Goal: Check status: Check status

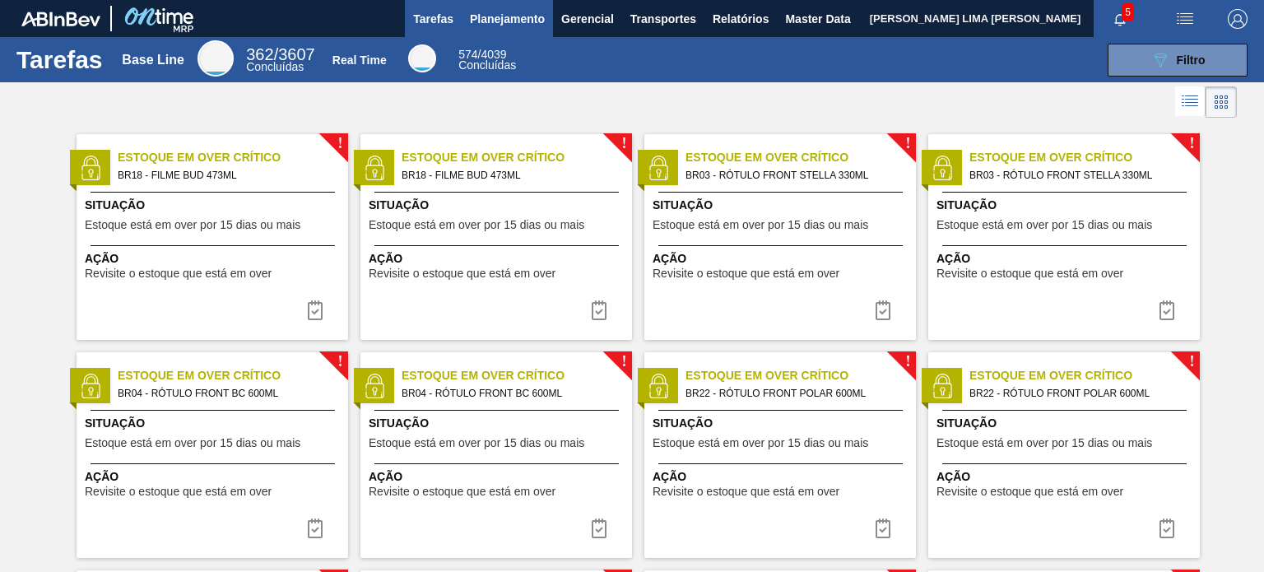
click at [500, 35] on button "Planejamento" at bounding box center [507, 18] width 91 height 37
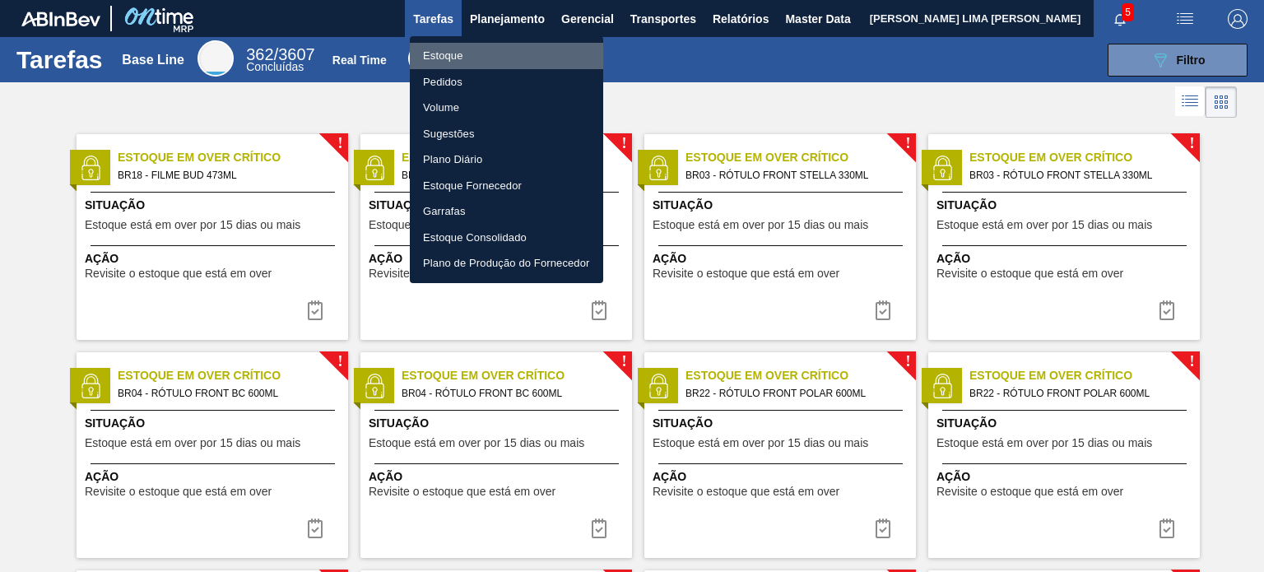
click at [468, 48] on li "Estoque" at bounding box center [506, 56] width 193 height 26
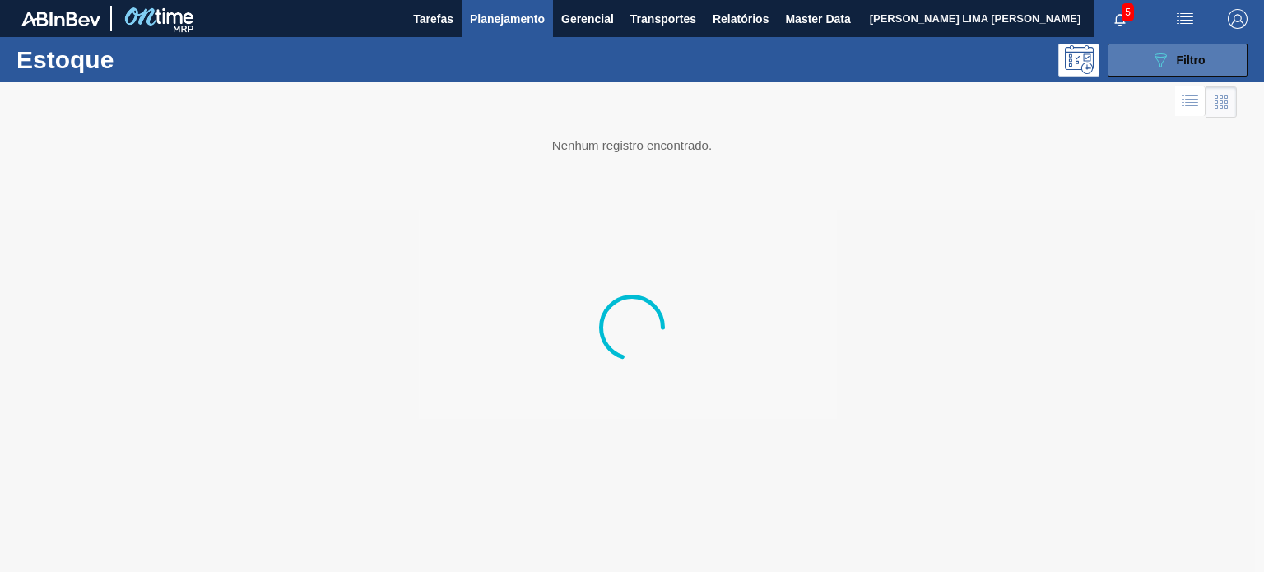
click at [1170, 69] on button "089F7B8B-B2A5-4AFE-B5C0-19BA573D28AC Filtro" at bounding box center [1178, 60] width 140 height 33
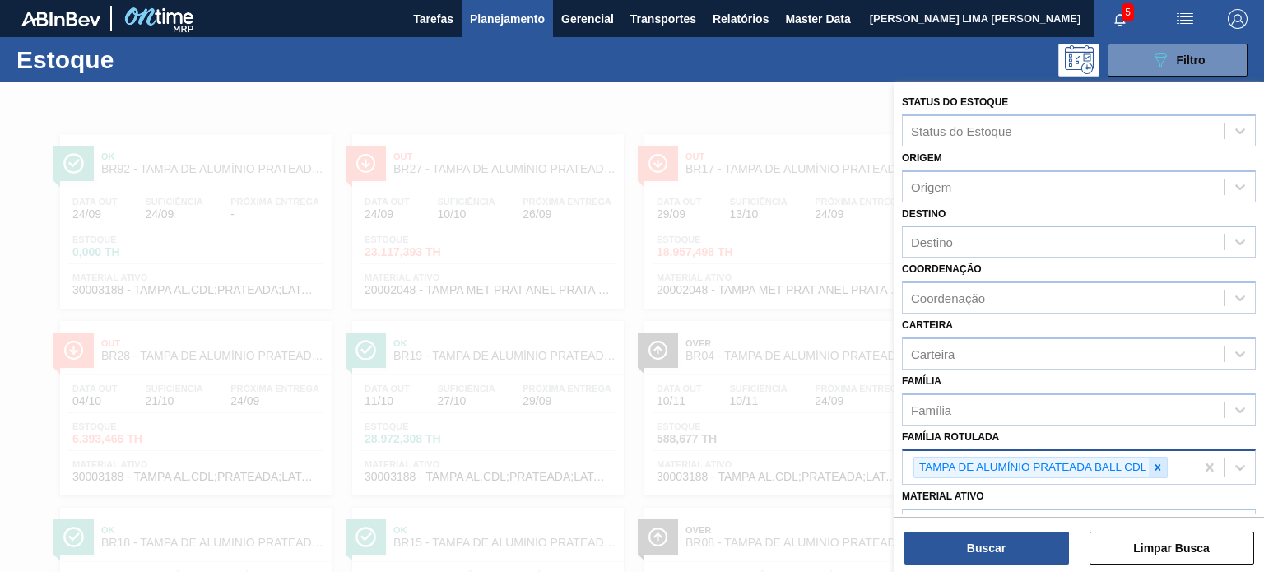
click at [1150, 459] on div at bounding box center [1158, 468] width 18 height 21
paste Rotulada "TAMPA DE ALUMÍNIO PRATEADA BALL CDL"
type Rotulada "TAMPA DE ALUMÍNIO PRATEADA BALL CDL"
click at [1154, 463] on icon at bounding box center [1158, 468] width 12 height 12
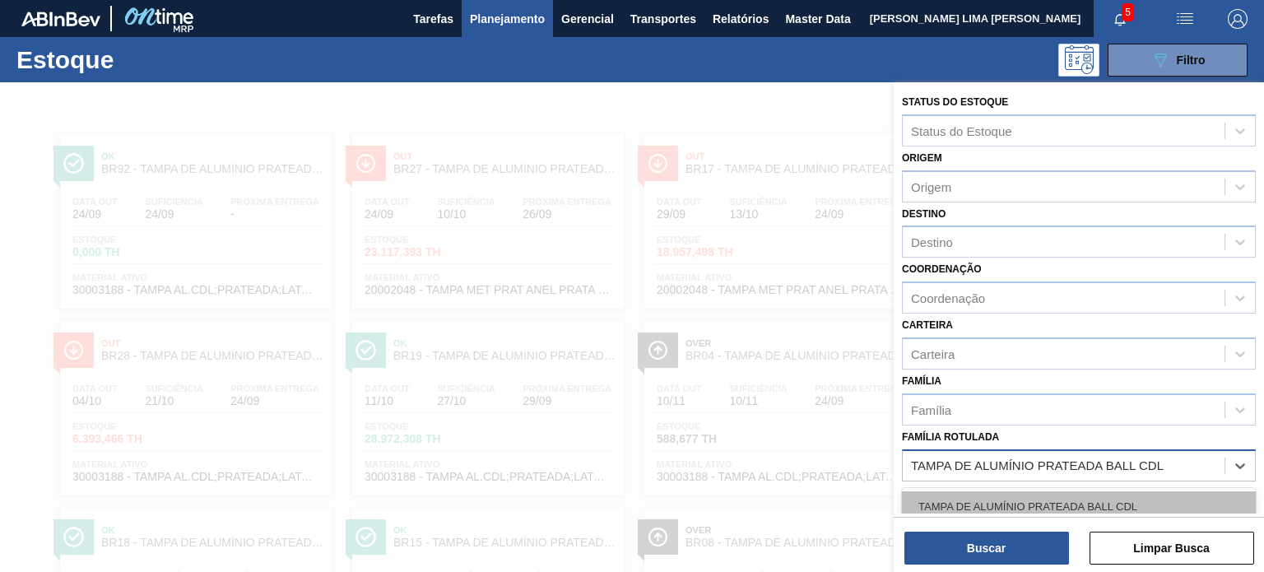
click at [1073, 491] on div "TAMPA DE ALUMÍNIO PRATEADA BALL CDL" at bounding box center [1079, 506] width 354 height 30
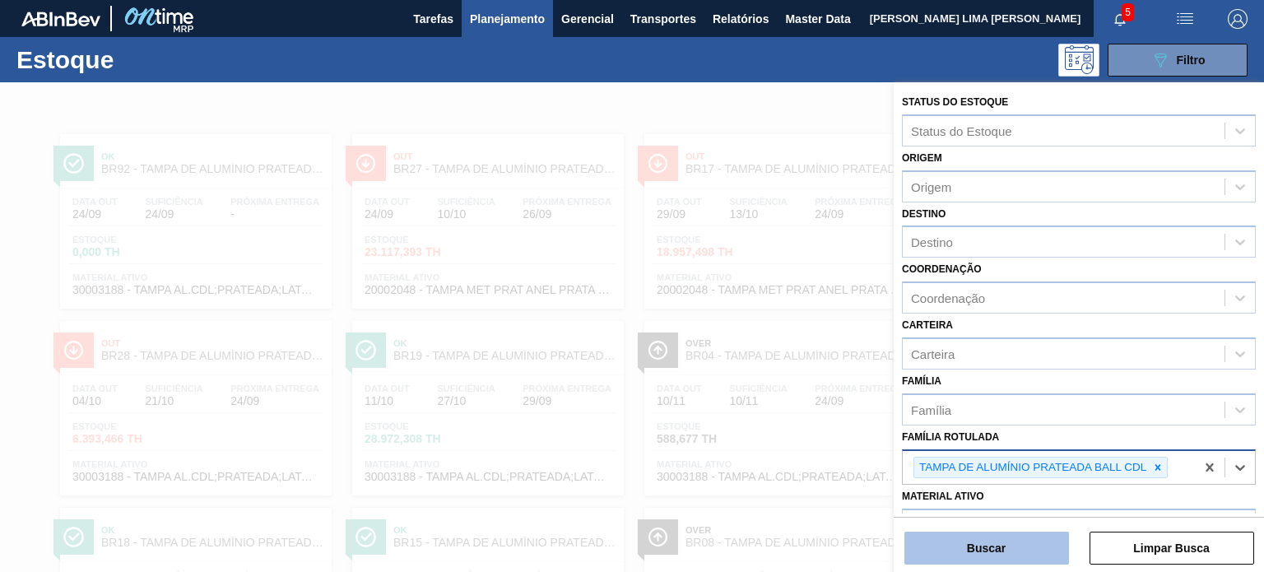
click at [1019, 543] on button "Buscar" at bounding box center [987, 548] width 165 height 33
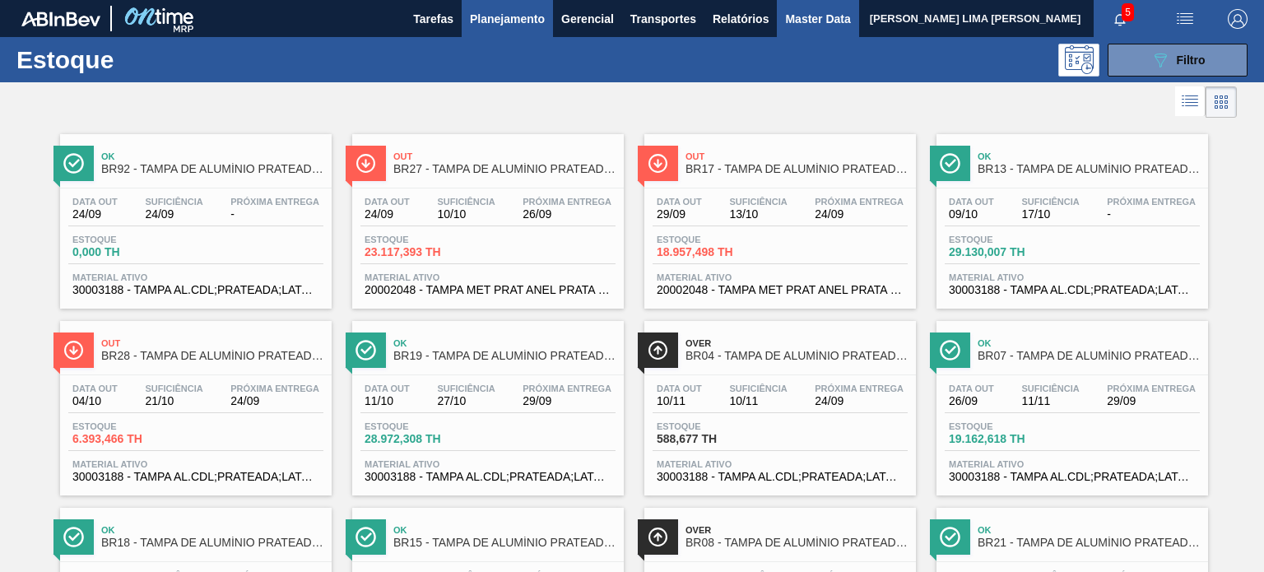
click at [803, 27] on span "Master Data" at bounding box center [817, 19] width 65 height 20
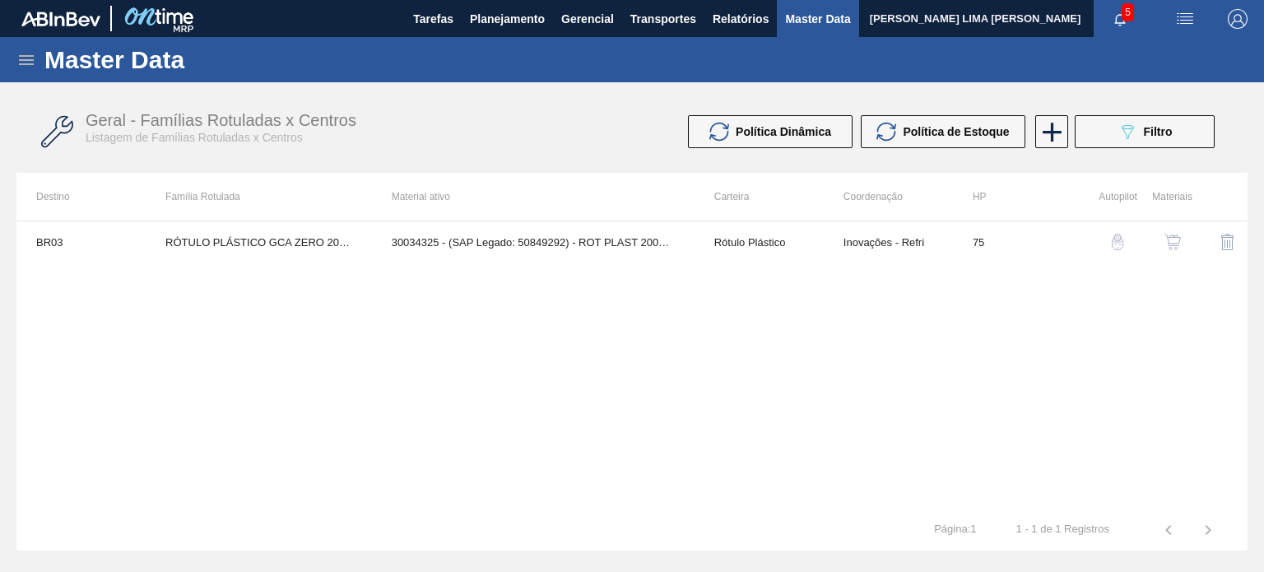
click at [23, 49] on div "Master Data" at bounding box center [632, 59] width 1264 height 45
click at [26, 62] on icon at bounding box center [26, 60] width 20 height 20
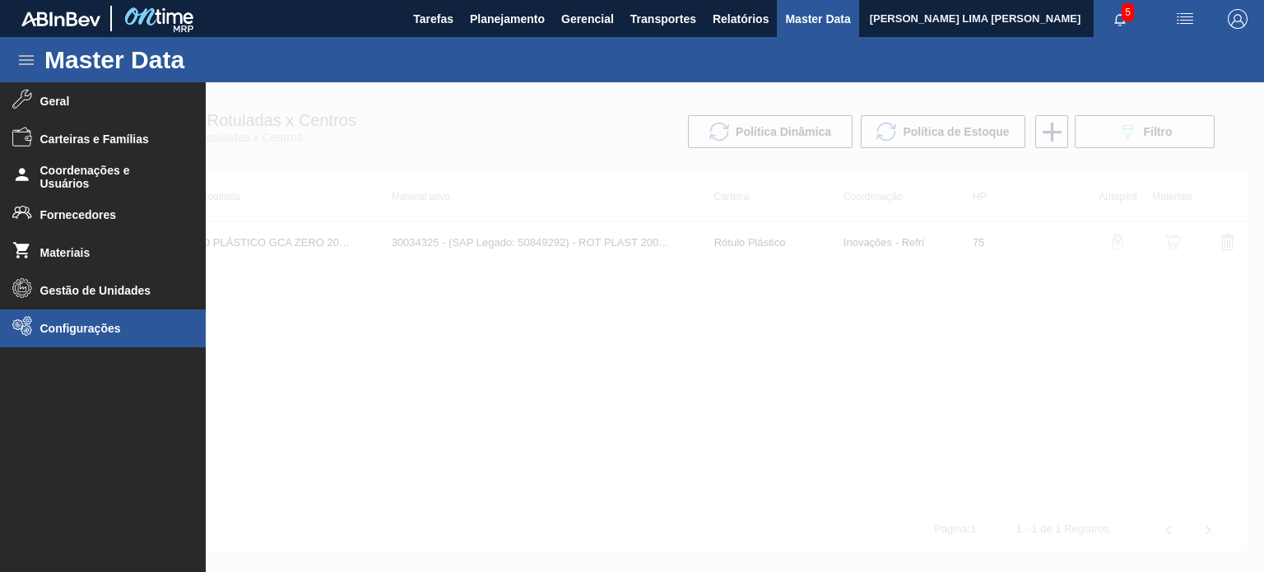
click at [63, 322] on span "Configurações" at bounding box center [108, 328] width 136 height 13
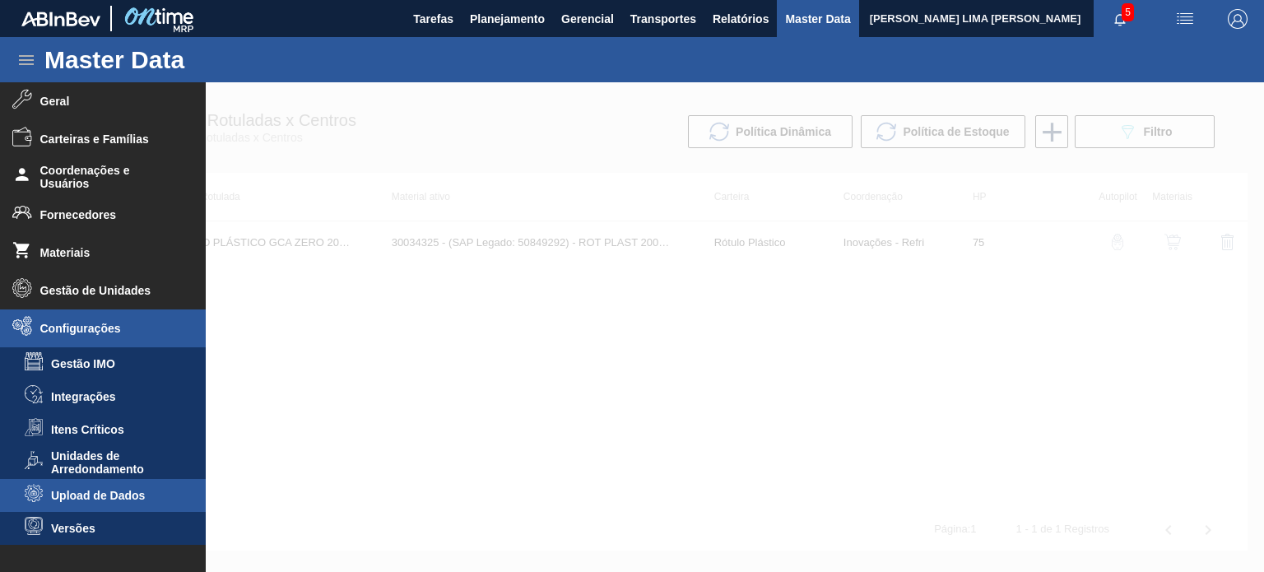
click at [99, 495] on span "Upload de Dados" at bounding box center [114, 495] width 127 height 13
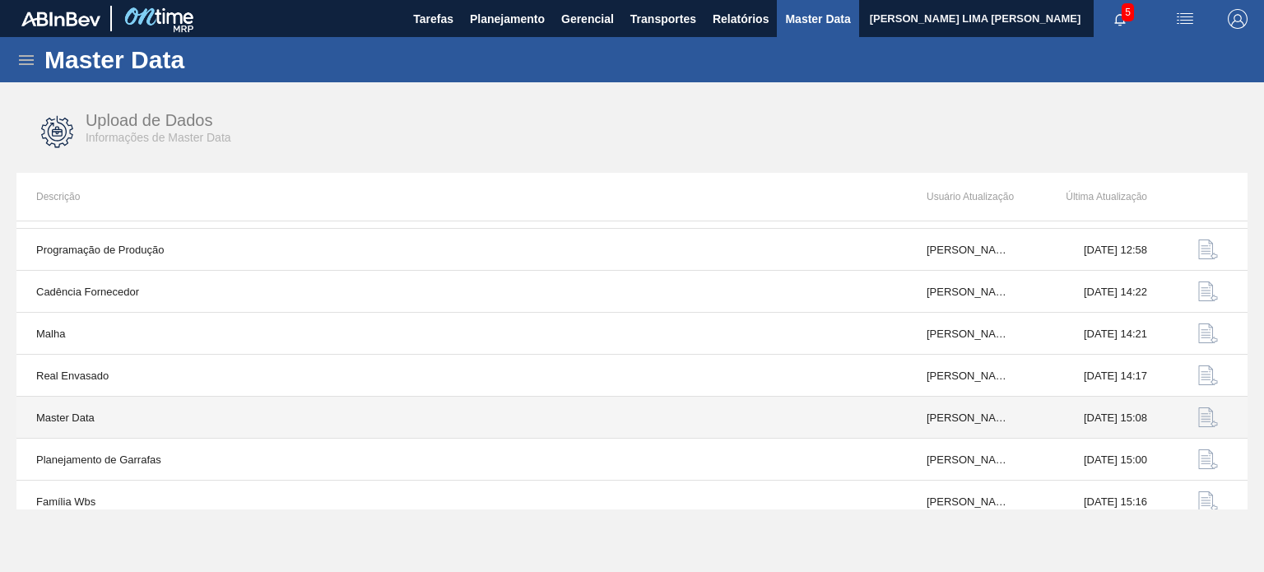
scroll to position [171, 0]
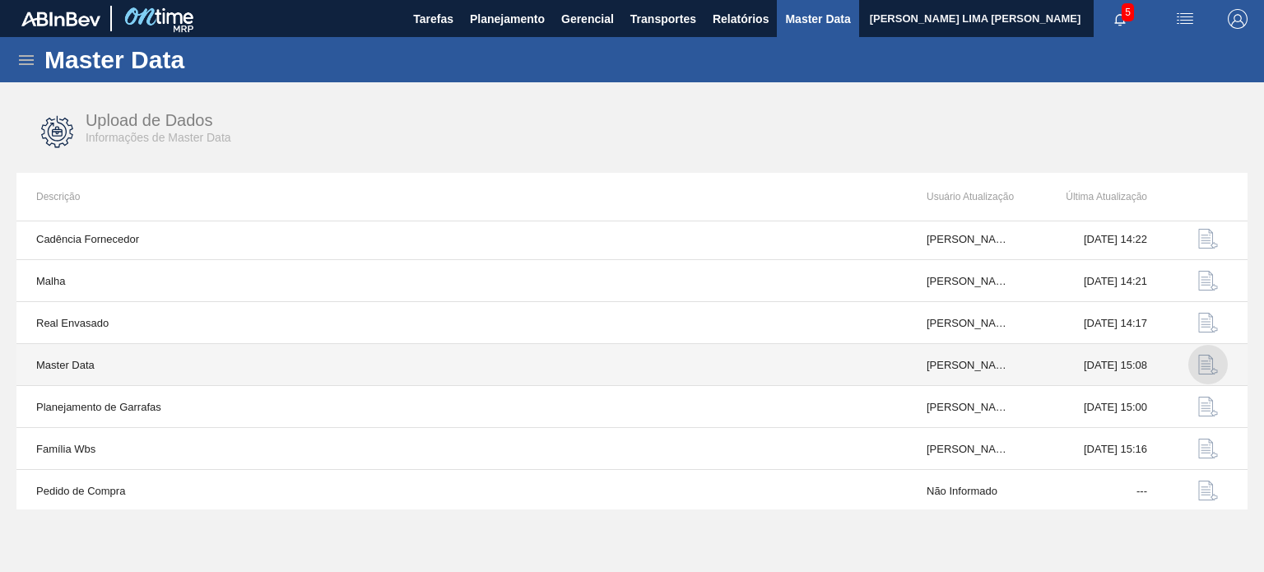
click at [1207, 365] on img "button" at bounding box center [1208, 365] width 20 height 20
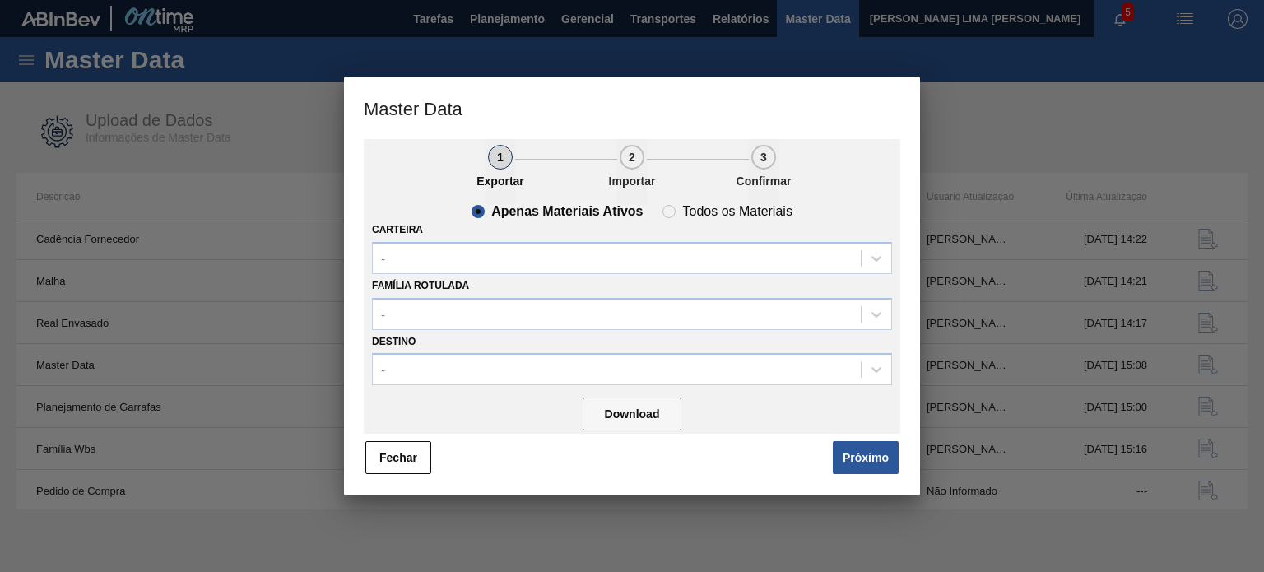
click at [691, 197] on li "2 Importar" at bounding box center [683, 172] width 132 height 66
click at [0, 0] on slot "Todos os Materiais" at bounding box center [0, 0] width 0 height 0
click at [682, 210] on input "Todos os Materiais" at bounding box center [669, 211] width 26 height 26
radio input "true"
radio input "false"
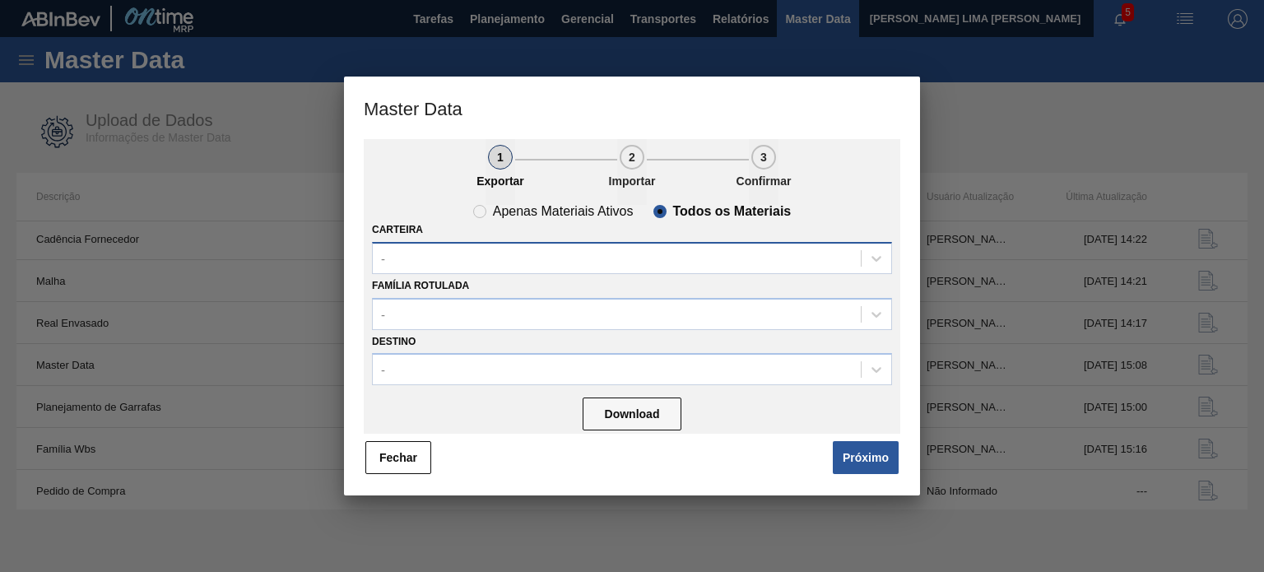
click at [619, 252] on div "-" at bounding box center [617, 258] width 488 height 24
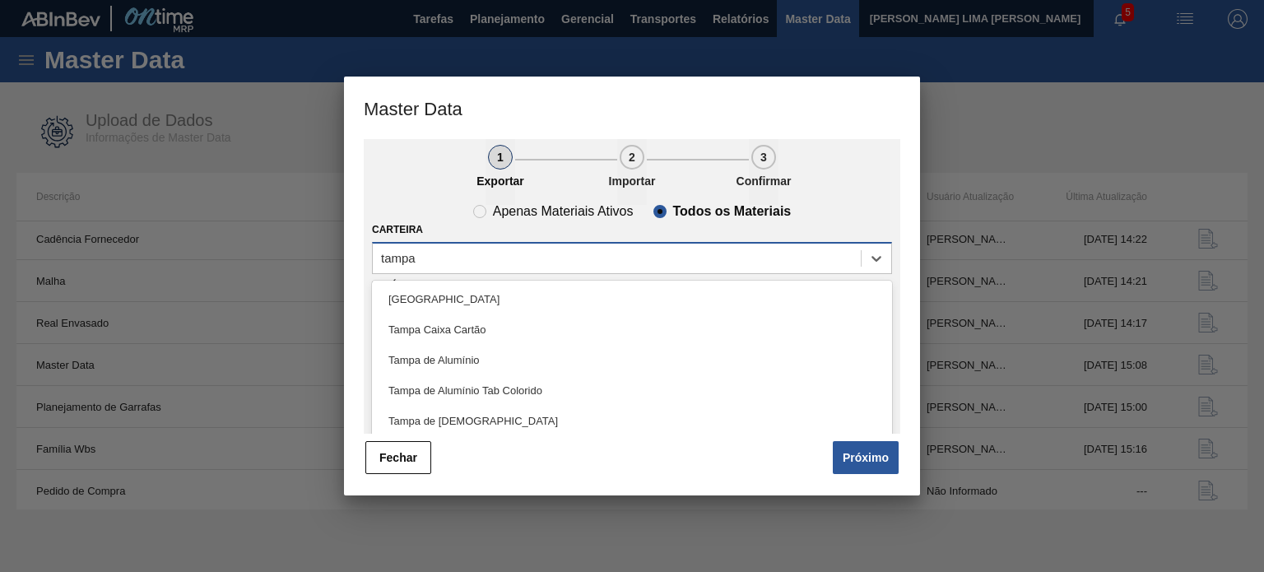
type input "tampa de"
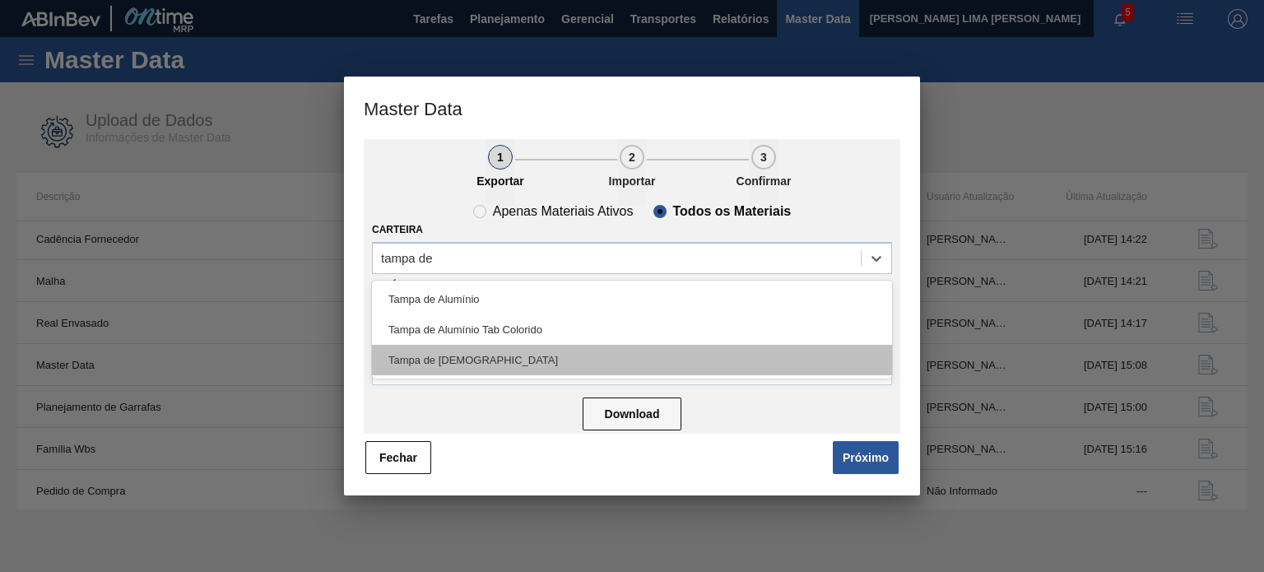
click at [507, 366] on div "Tampa de Lata" at bounding box center [632, 360] width 520 height 30
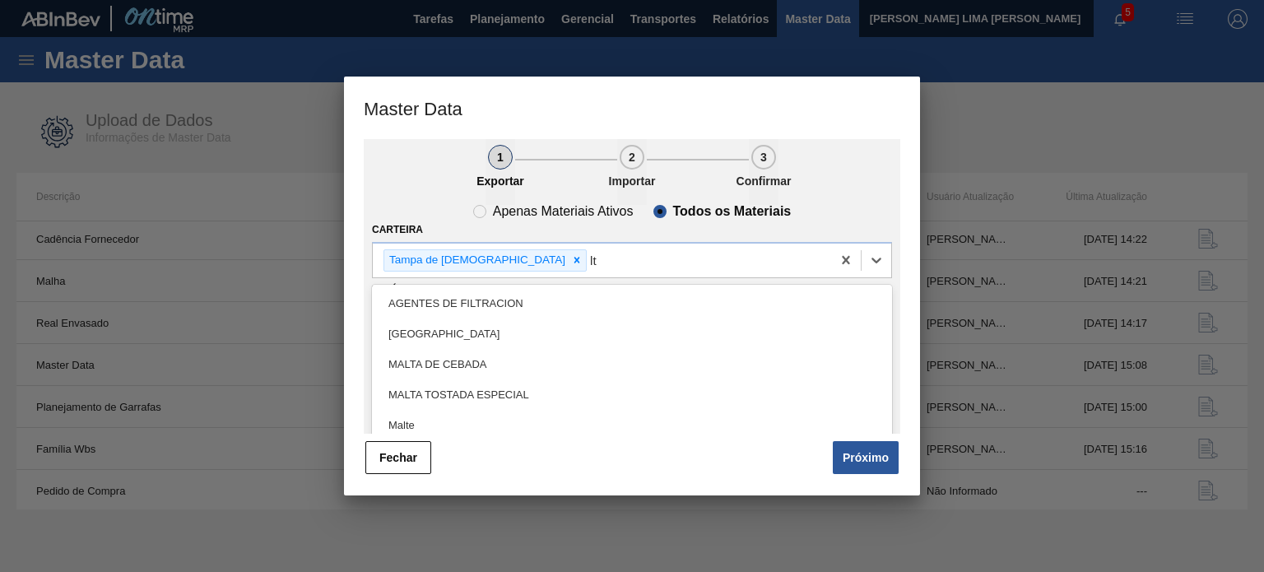
type input "l"
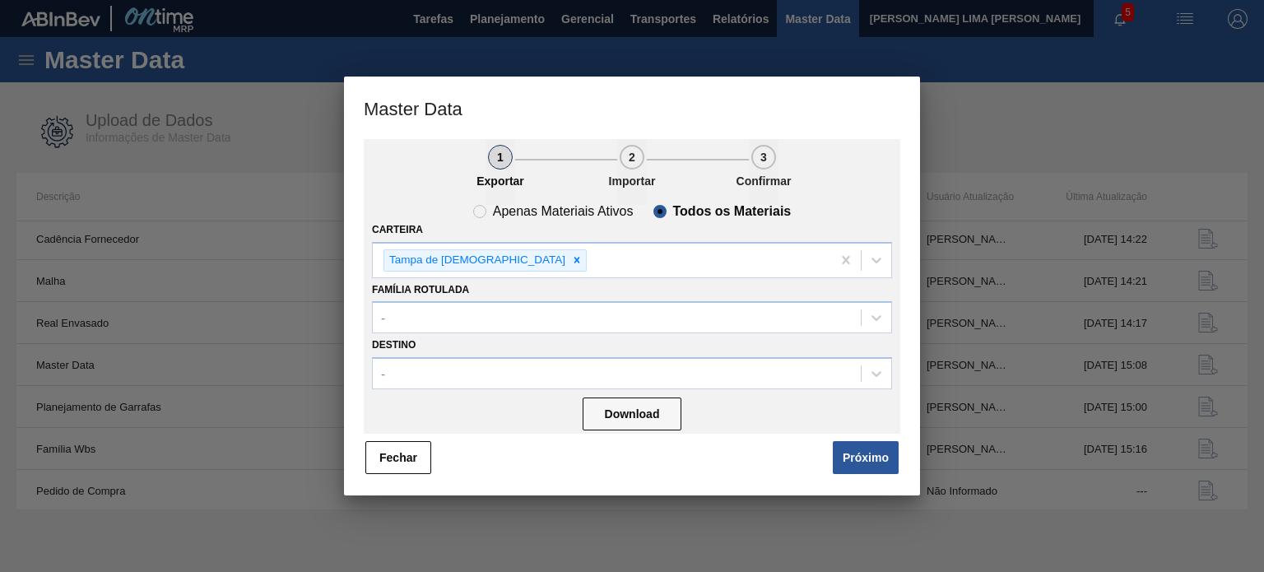
click at [646, 456] on div "Fechar Próximo" at bounding box center [632, 458] width 537 height 36
click at [613, 414] on button "Download" at bounding box center [632, 414] width 99 height 33
click at [392, 468] on button "Fechar" at bounding box center [398, 457] width 66 height 33
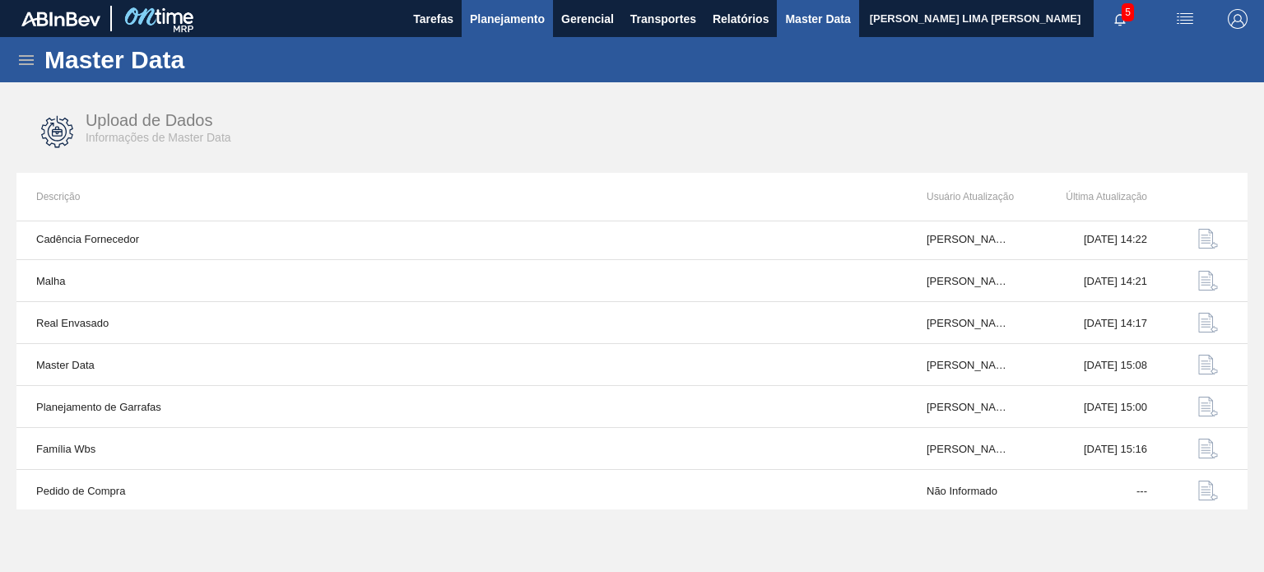
click at [493, 27] on span "Planejamento" at bounding box center [507, 19] width 75 height 20
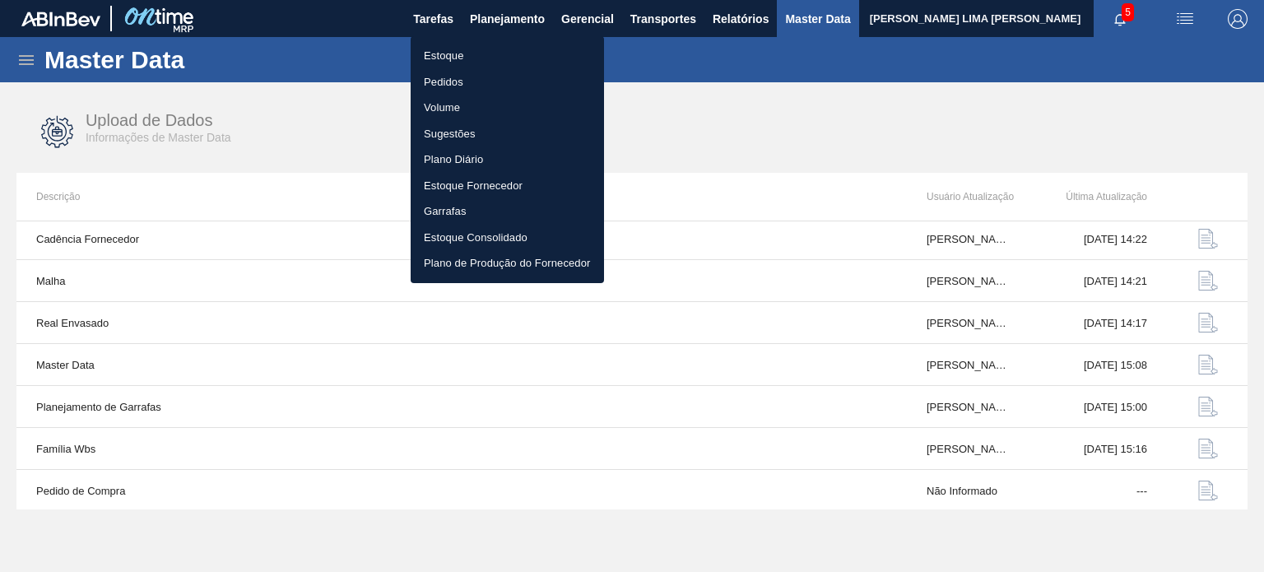
click at [465, 81] on li "Pedidos" at bounding box center [507, 82] width 193 height 26
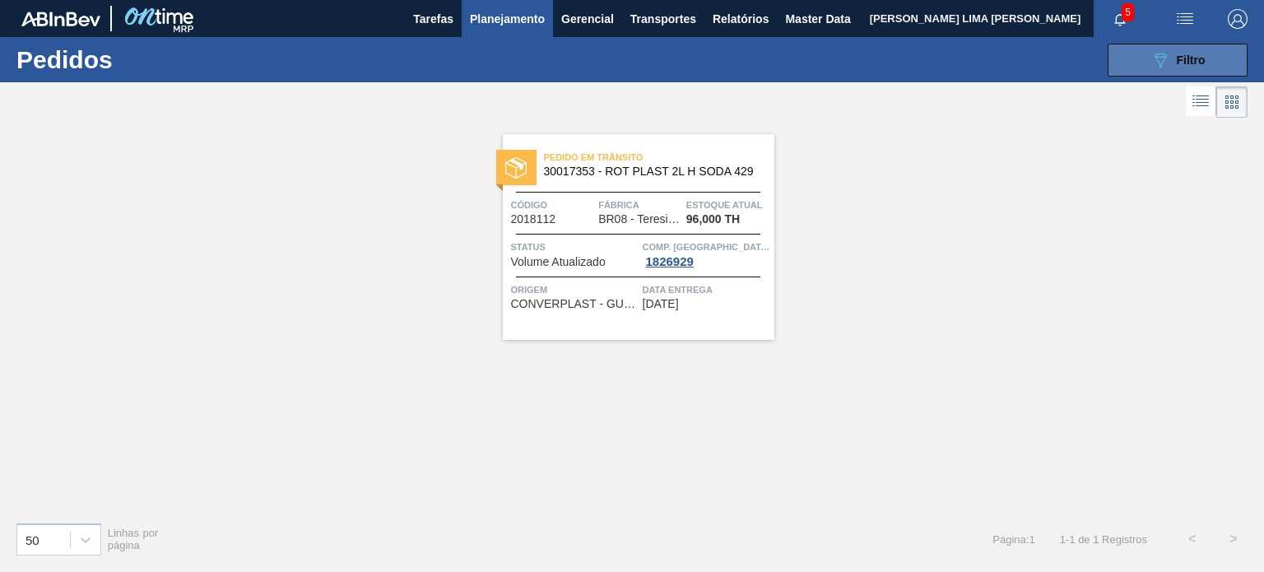
click at [1147, 58] on button "089F7B8B-B2A5-4AFE-B5C0-19BA573D28AC Filtro" at bounding box center [1178, 60] width 140 height 33
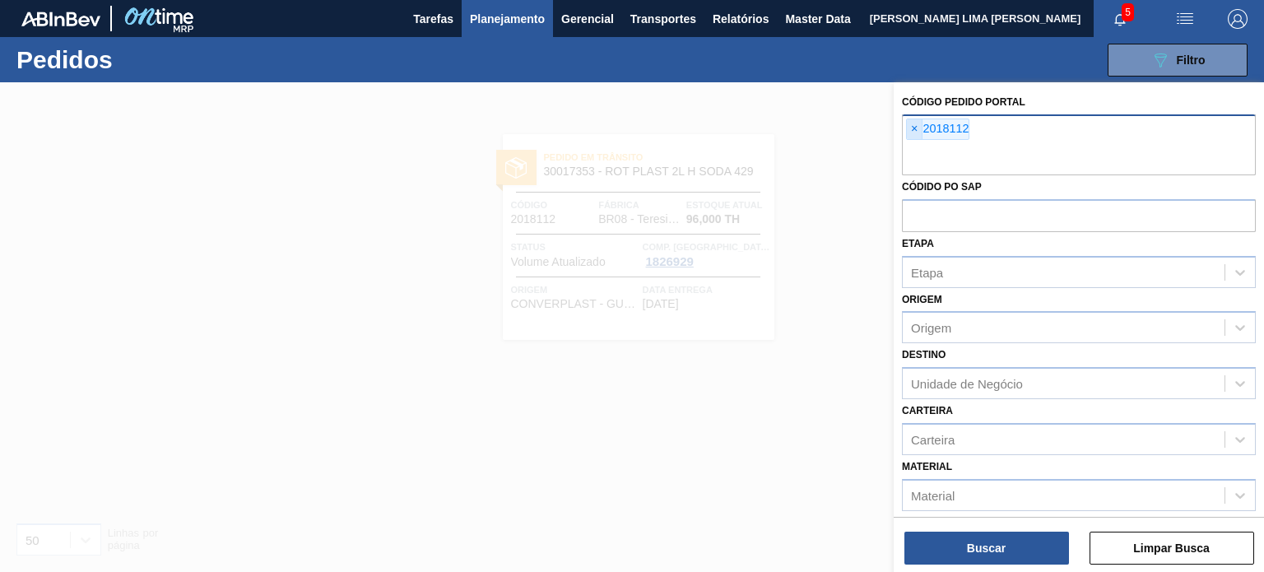
click at [915, 128] on span "×" at bounding box center [915, 129] width 16 height 20
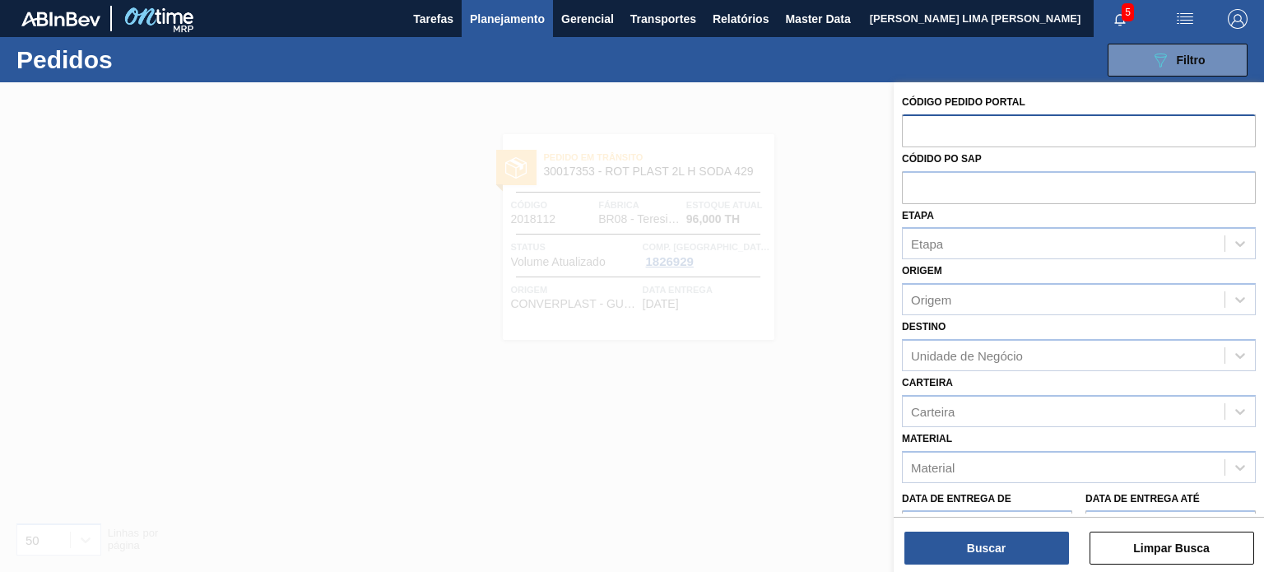
paste input "2027664"
type input "2027664"
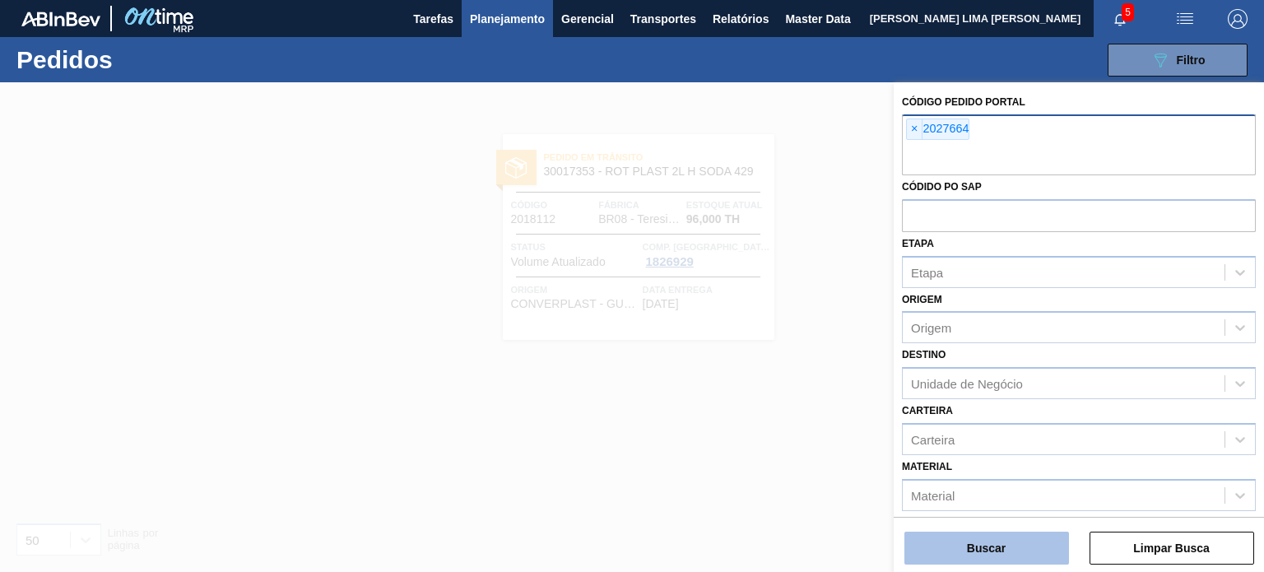
click at [991, 546] on button "Buscar" at bounding box center [987, 548] width 165 height 33
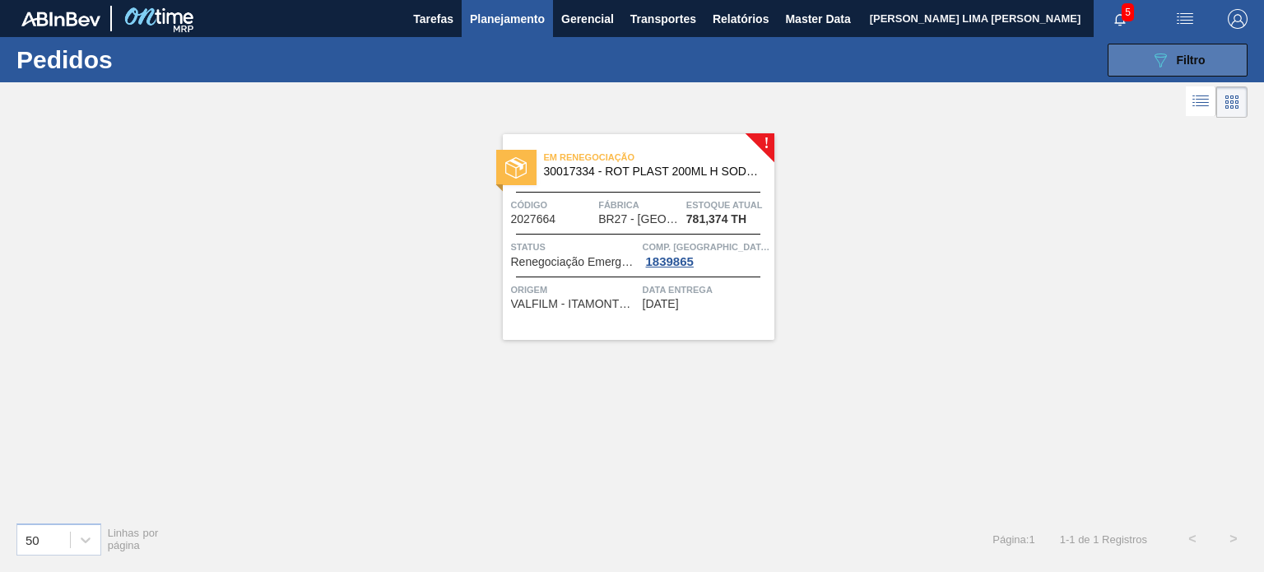
click at [1165, 65] on icon "089F7B8B-B2A5-4AFE-B5C0-19BA573D28AC" at bounding box center [1161, 60] width 20 height 20
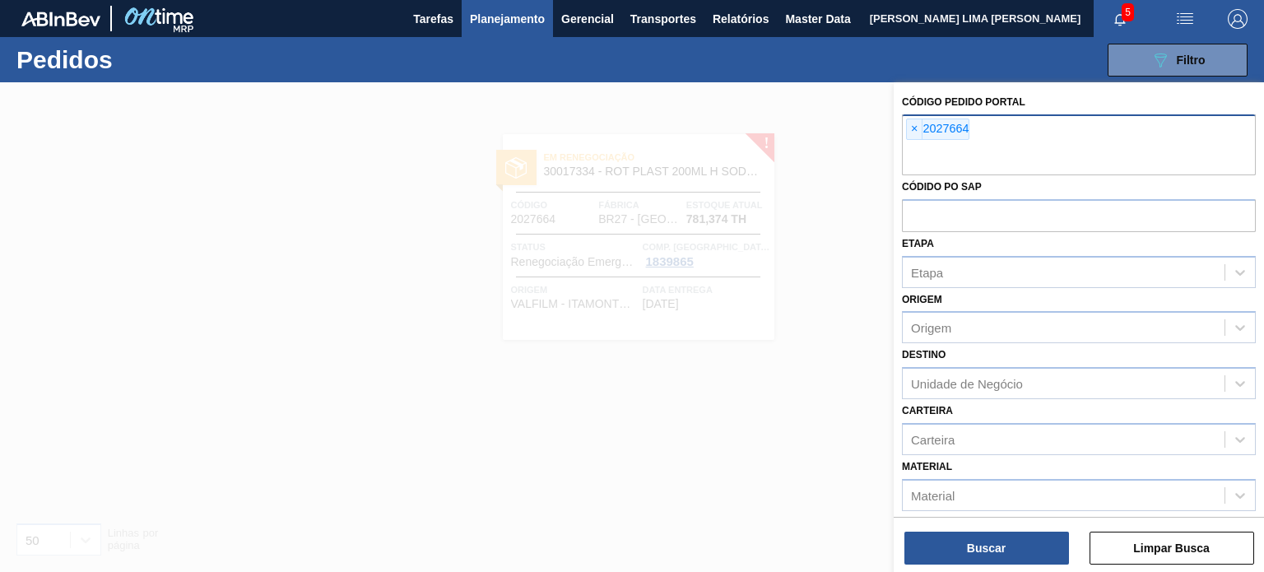
click at [919, 132] on span "×" at bounding box center [915, 129] width 16 height 20
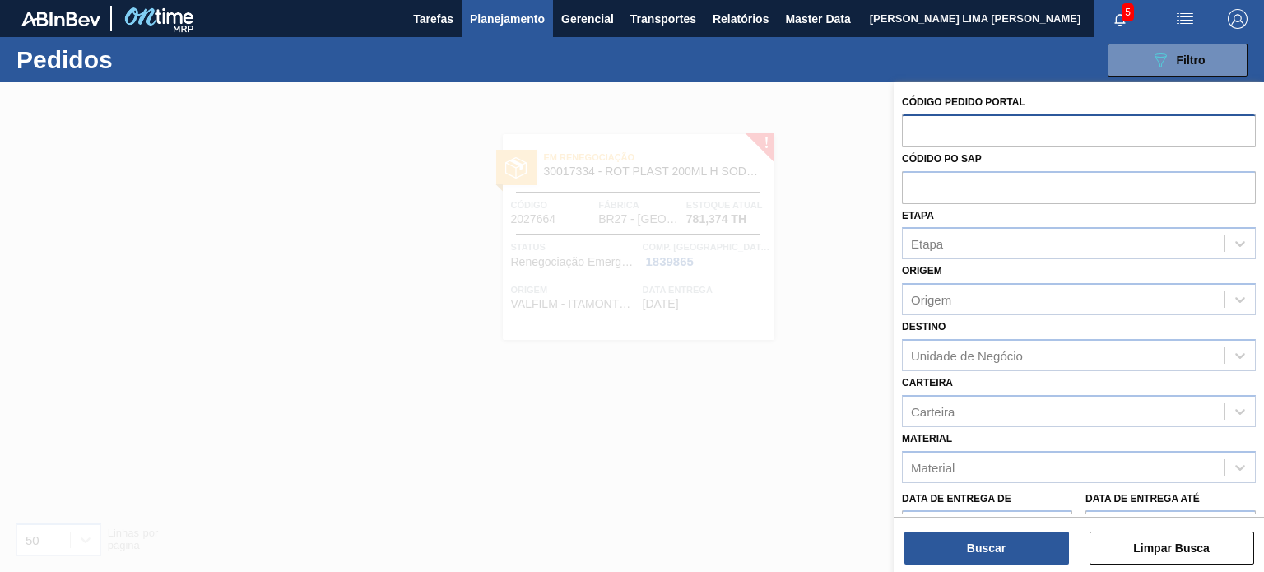
paste input "text"
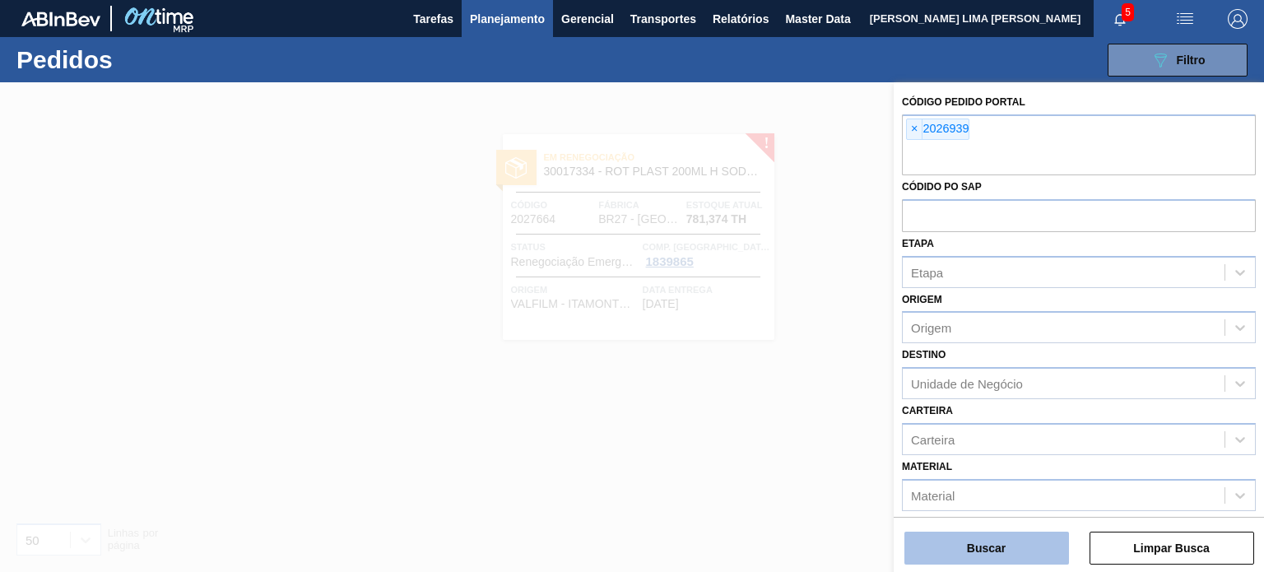
click at [1012, 558] on button "Buscar" at bounding box center [987, 548] width 165 height 33
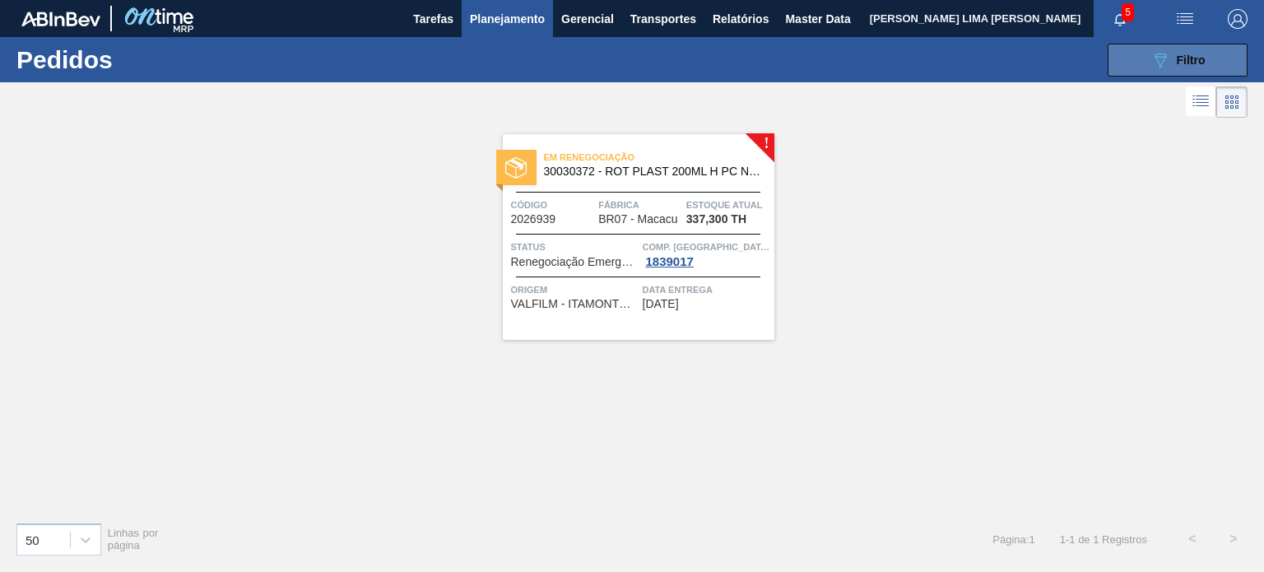
click at [1179, 65] on span "Filtro" at bounding box center [1191, 59] width 29 height 13
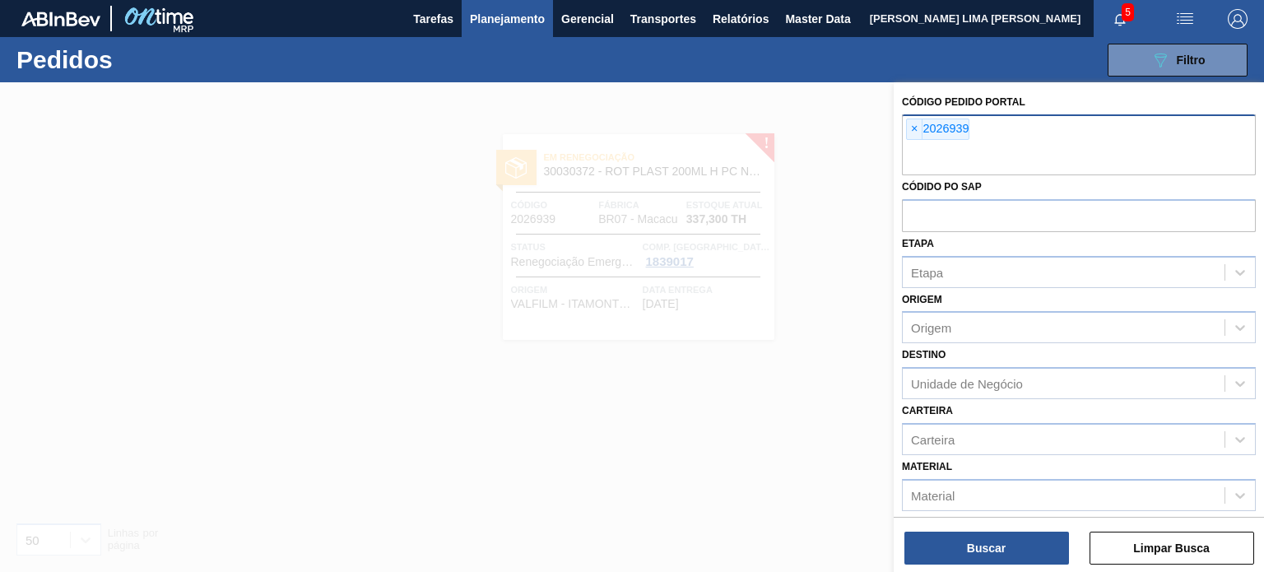
click at [922, 124] on div "× 2026939" at bounding box center [937, 129] width 63 height 21
click at [914, 127] on span "×" at bounding box center [915, 129] width 16 height 20
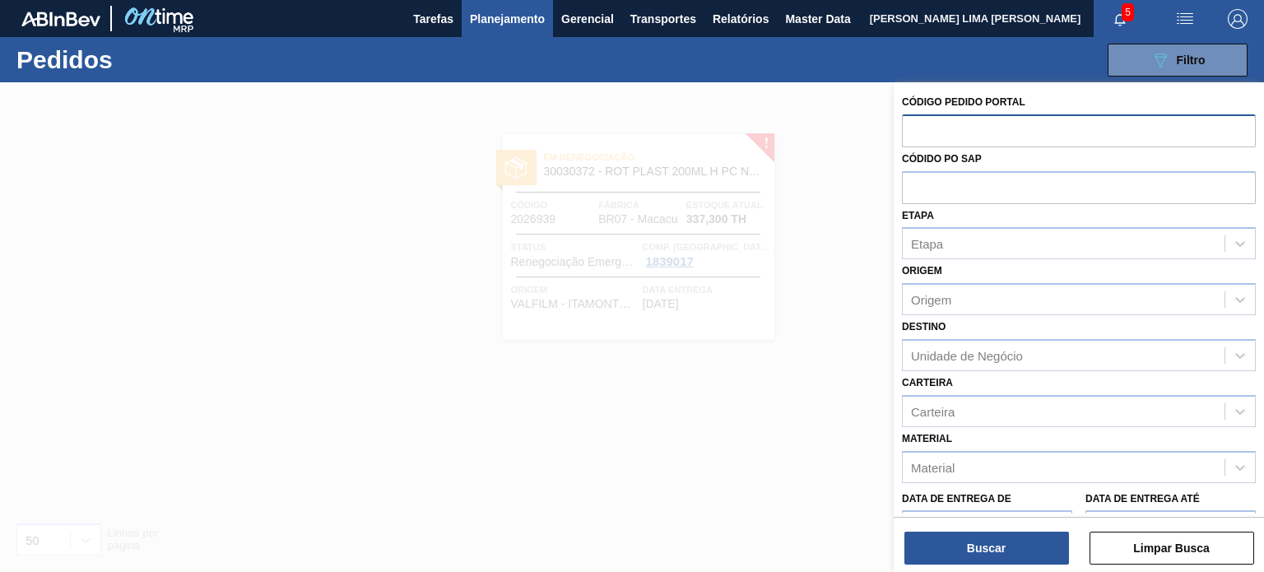
paste input "2037748"
type input "2037748"
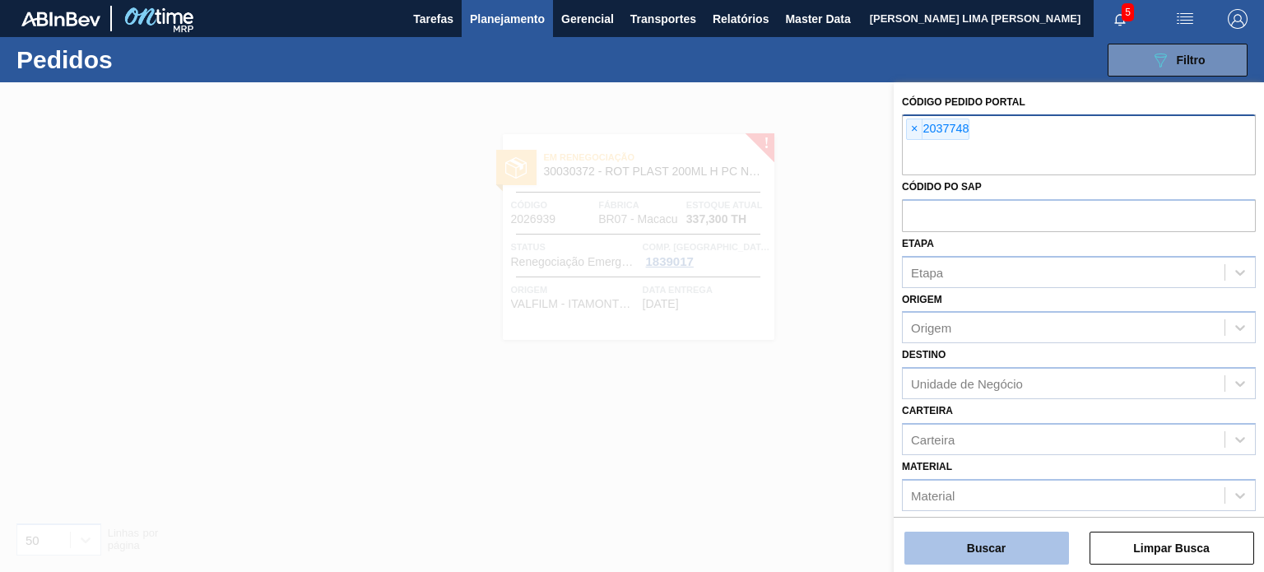
click at [1014, 532] on button "Buscar" at bounding box center [987, 548] width 165 height 33
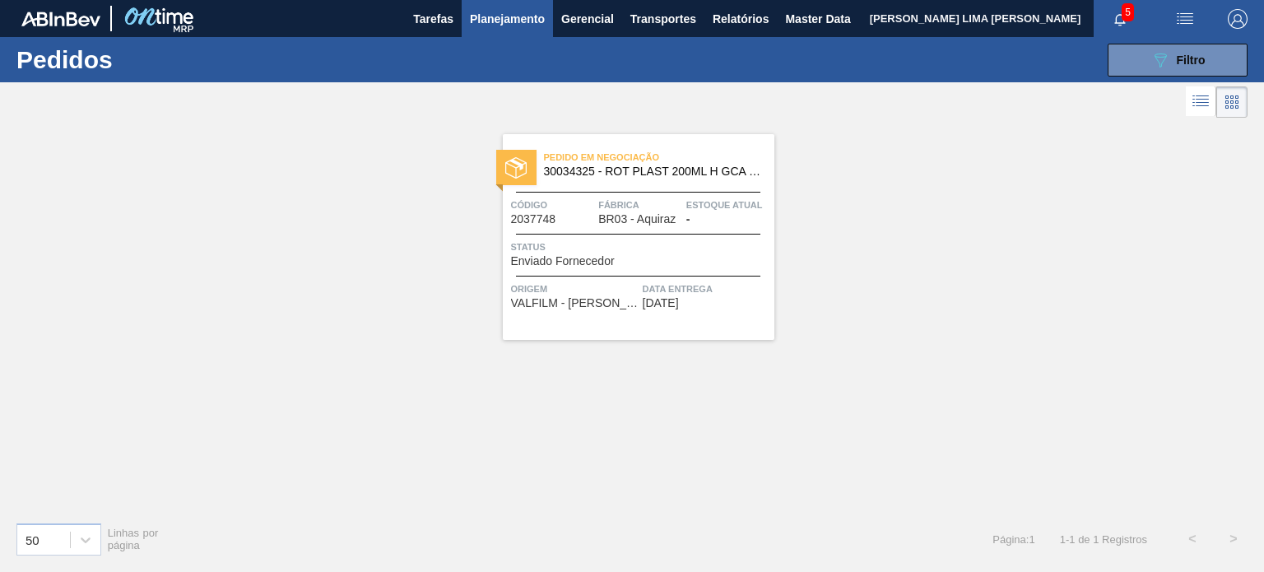
click at [514, 27] on span "Planejamento" at bounding box center [507, 19] width 75 height 20
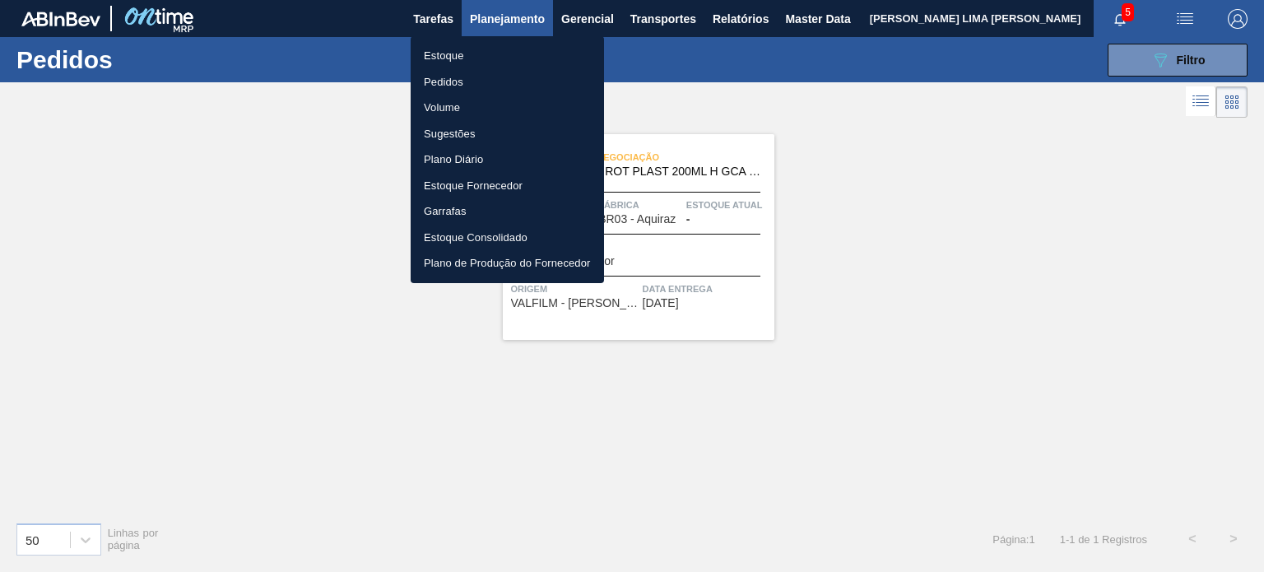
click at [495, 46] on li "Estoque" at bounding box center [507, 56] width 193 height 26
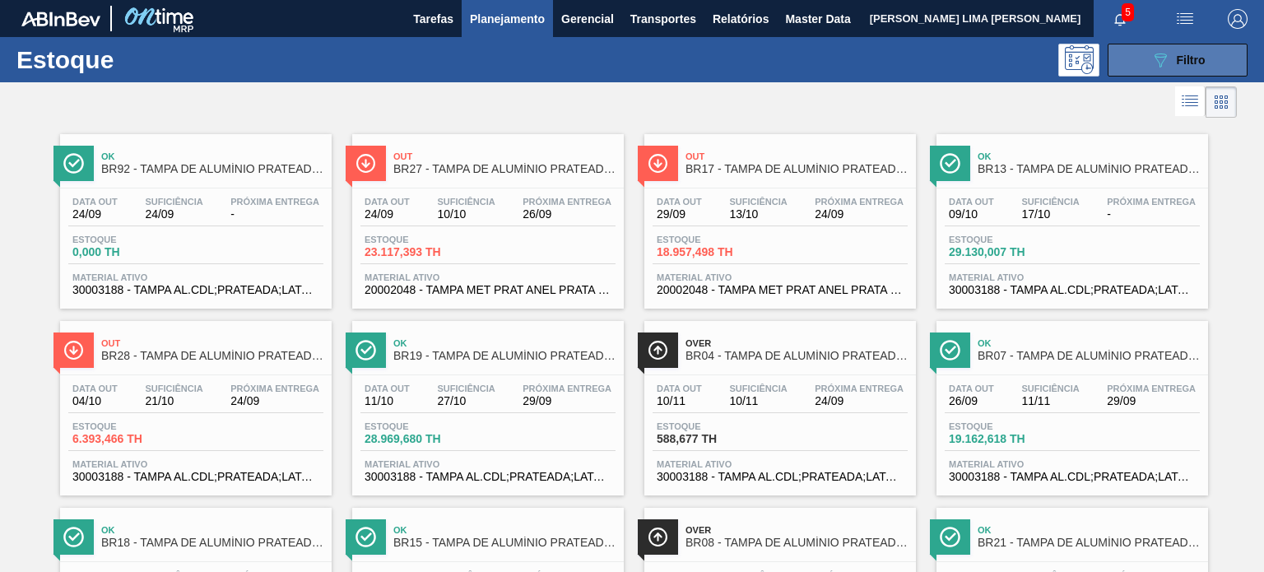
click at [1165, 54] on icon "089F7B8B-B2A5-4AFE-B5C0-19BA573D28AC" at bounding box center [1161, 60] width 20 height 20
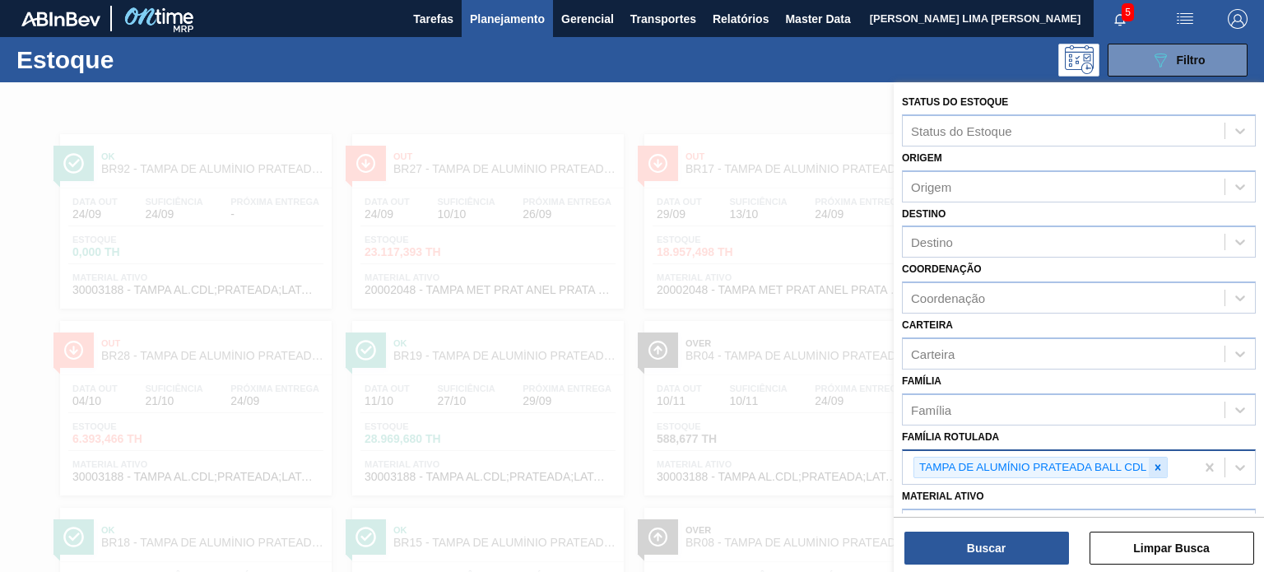
click at [1152, 463] on icon at bounding box center [1158, 468] width 12 height 12
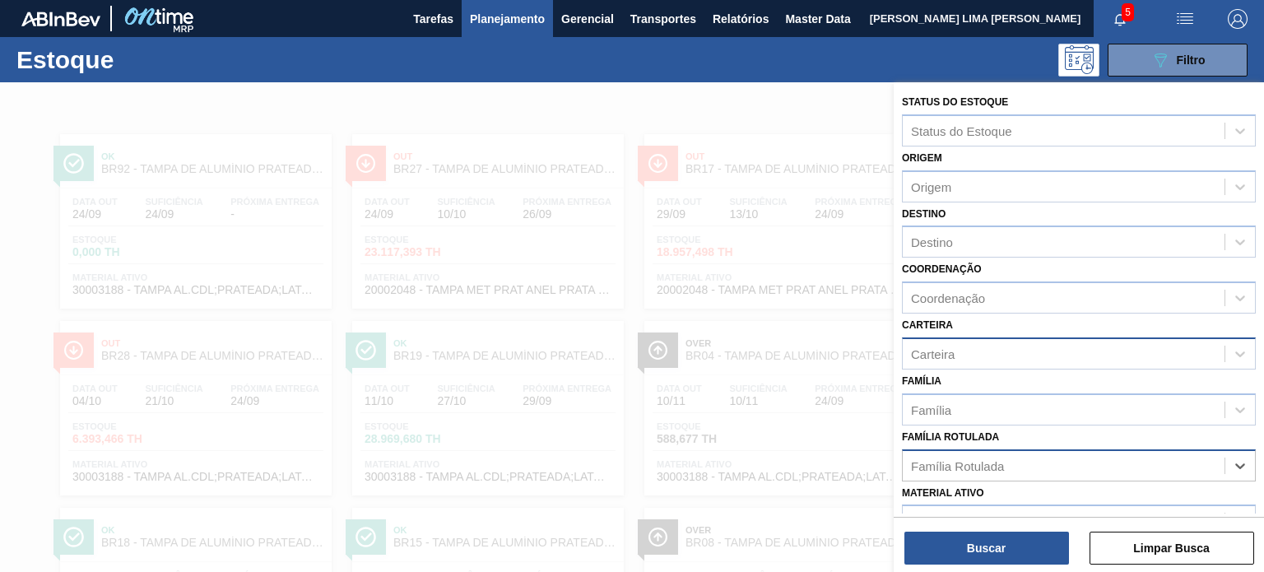
click at [971, 351] on div "Carteira" at bounding box center [1064, 354] width 322 height 24
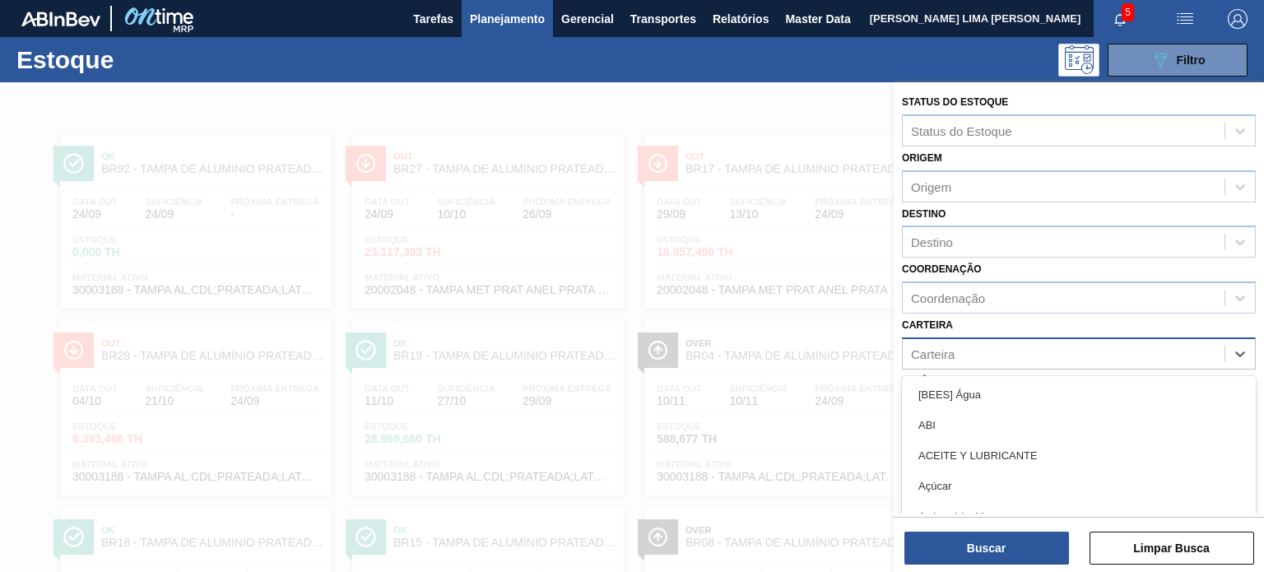
scroll to position [55, 0]
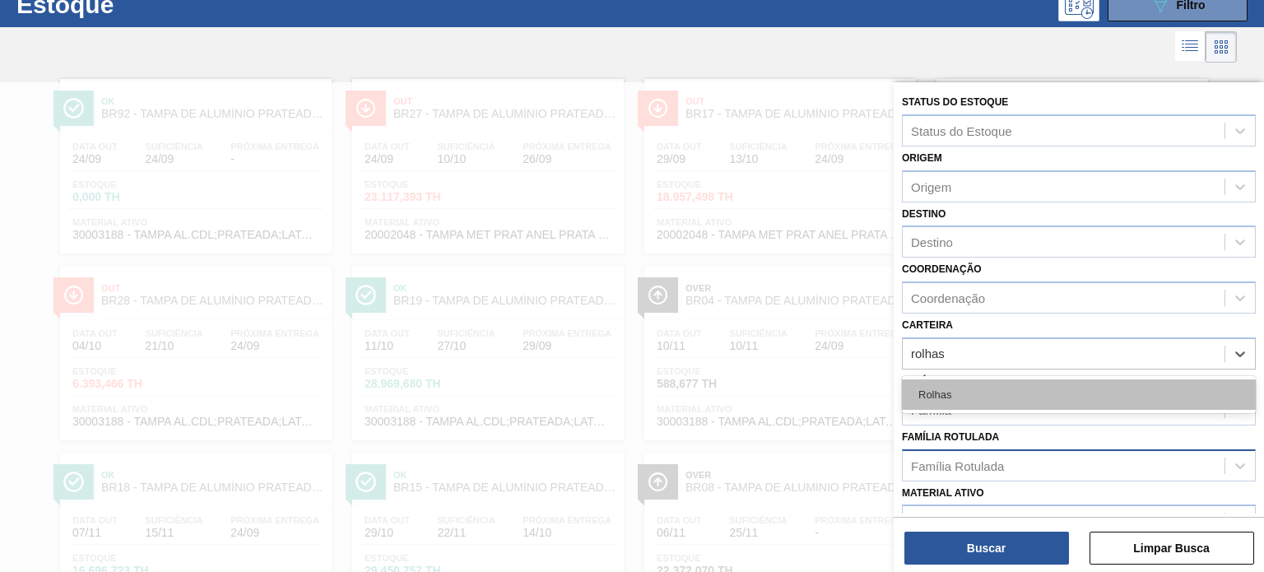
type input "rolha"
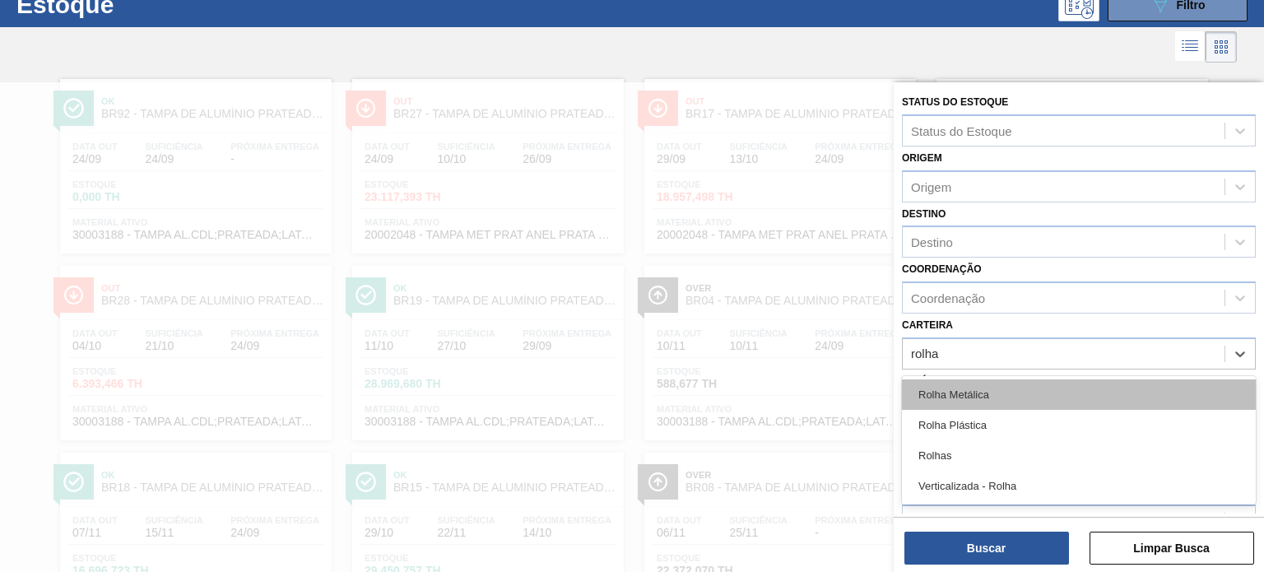
click at [998, 389] on div "Rolha Metálica" at bounding box center [1079, 394] width 354 height 30
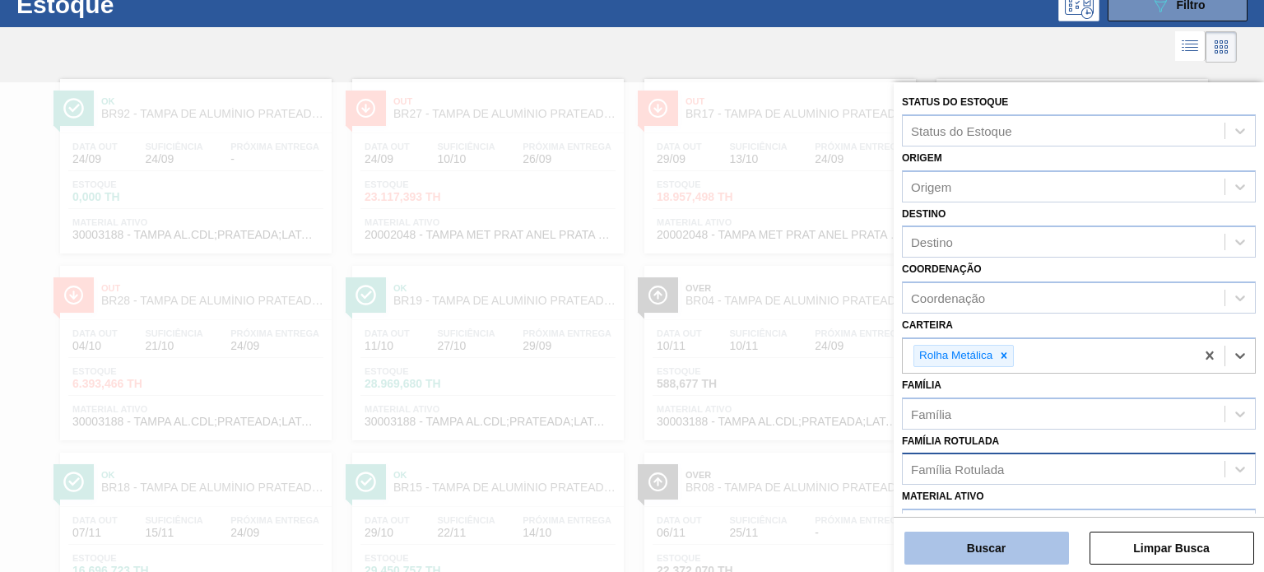
click at [1004, 536] on button "Buscar" at bounding box center [987, 548] width 165 height 33
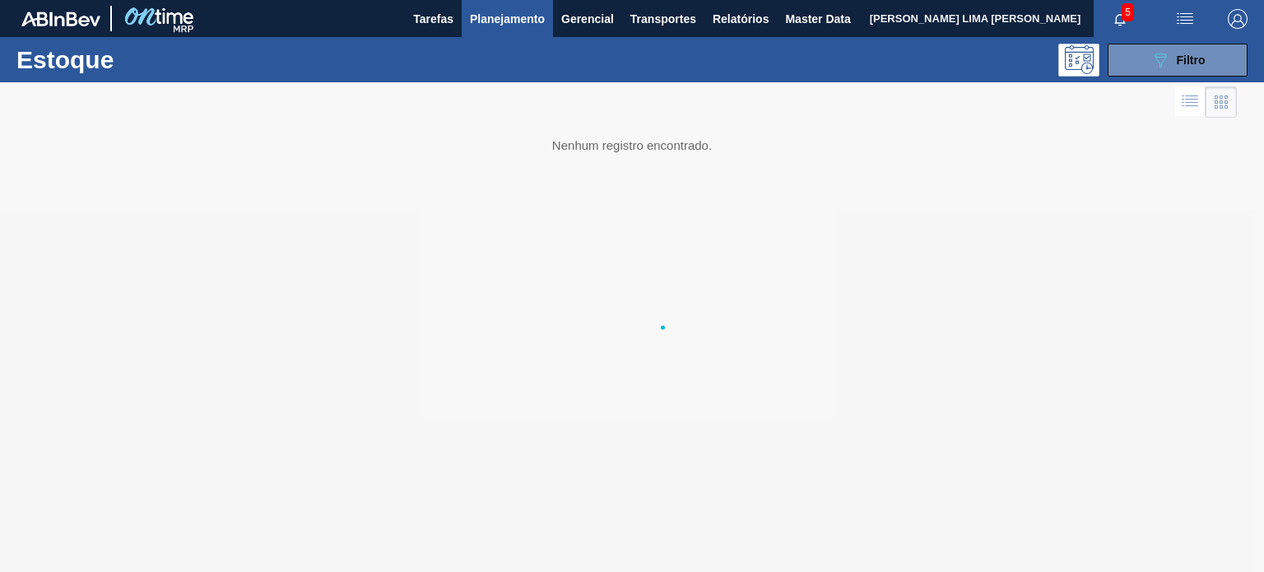
scroll to position [0, 0]
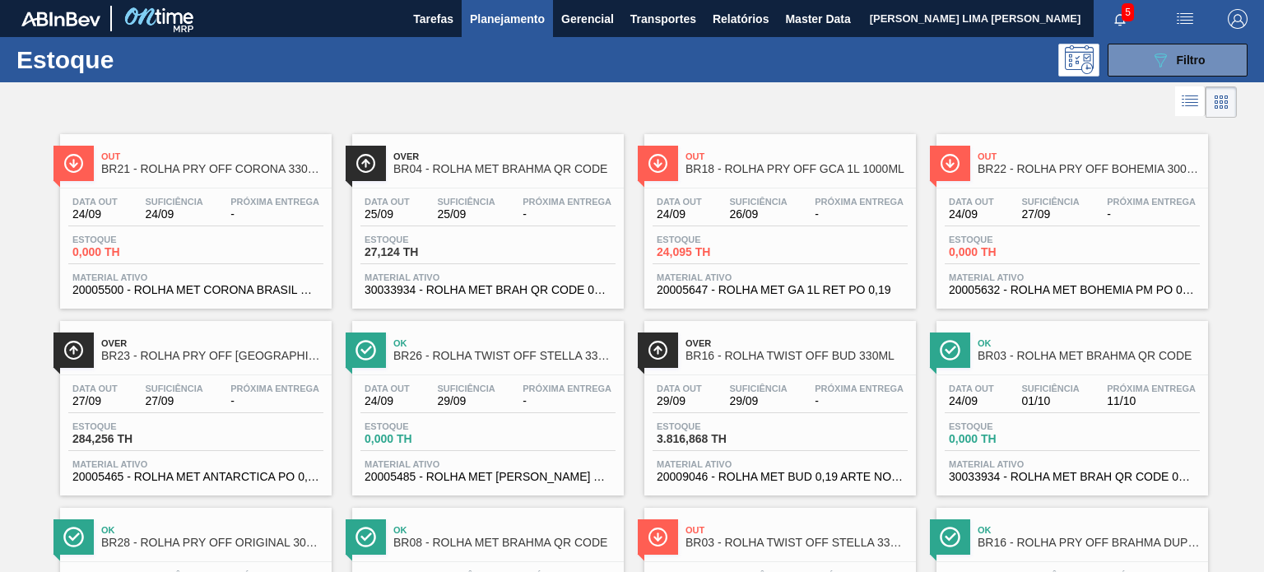
drag, startPoint x: 1152, startPoint y: 61, endPoint x: 1149, endPoint y: 76, distance: 15.2
click at [1152, 61] on icon "089F7B8B-B2A5-4AFE-B5C0-19BA573D28AC" at bounding box center [1161, 60] width 20 height 20
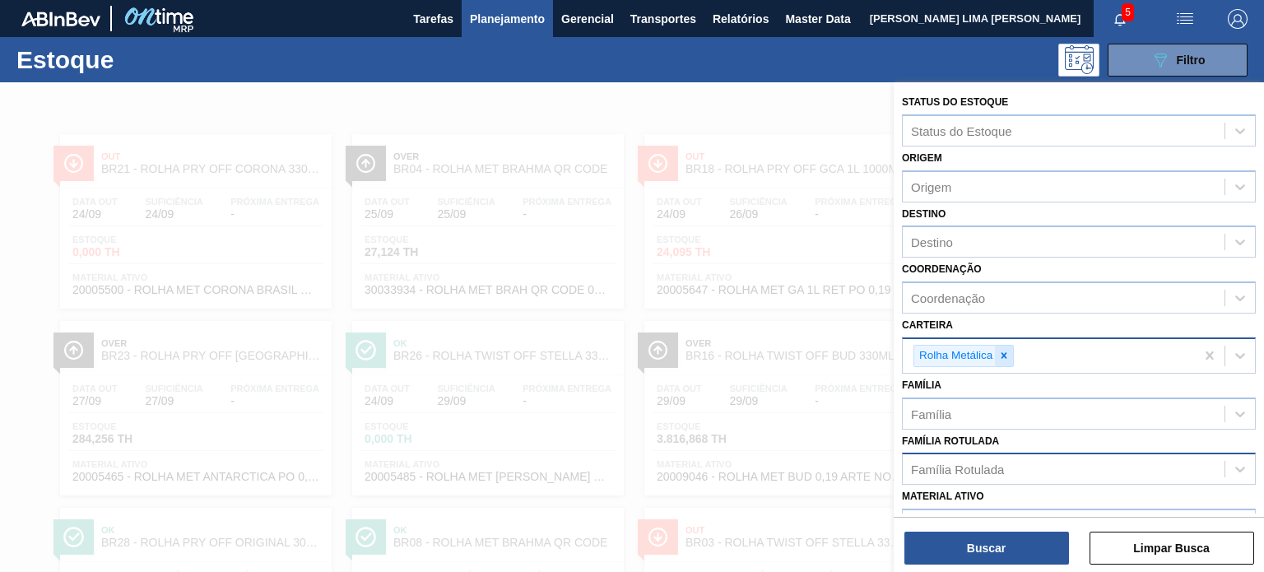
click at [1005, 347] on div at bounding box center [1004, 356] width 18 height 21
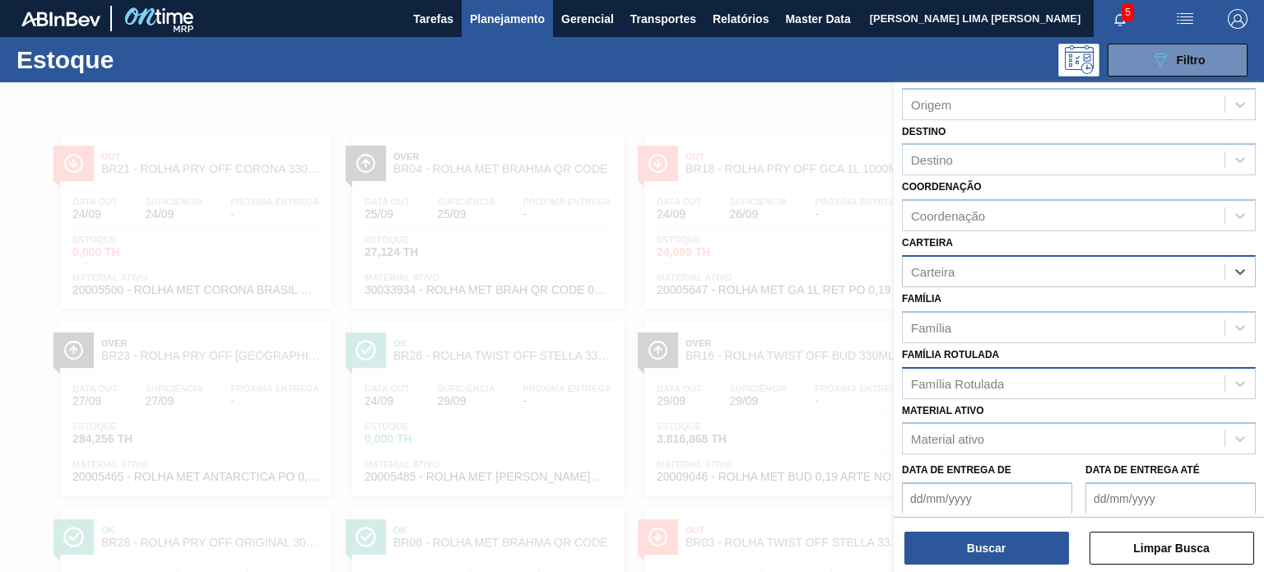
click at [965, 377] on div "Família Rotulada" at bounding box center [957, 383] width 93 height 14
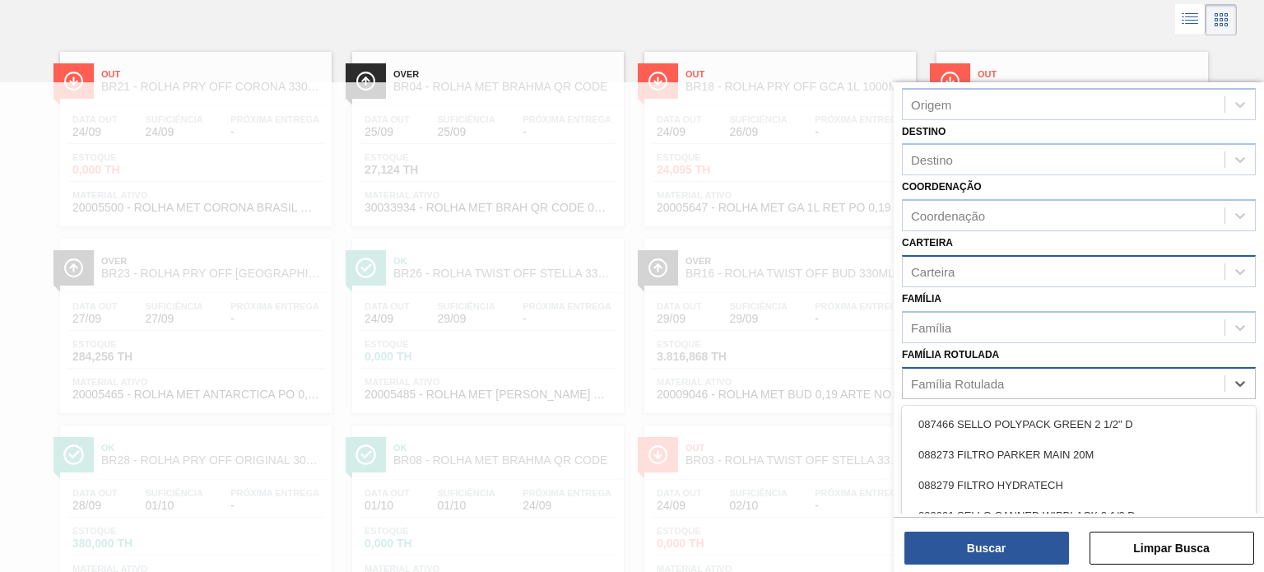
scroll to position [83, 0]
paste Rotulada "TAMPA DE ALUMÍNIO DOURADA TAB DOURADO"
type Rotulada "TAMPA DE ALUMÍNIO DOURADA TAB DOURADO"
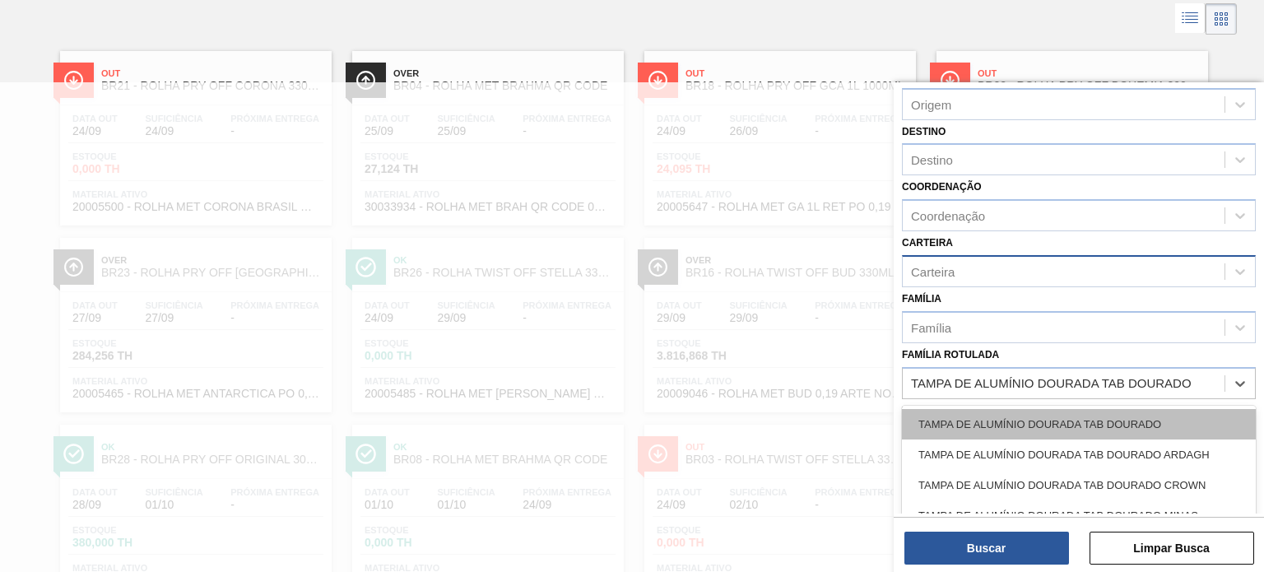
click at [972, 421] on div "TAMPA DE ALUMÍNIO DOURADA TAB DOURADO" at bounding box center [1079, 424] width 354 height 30
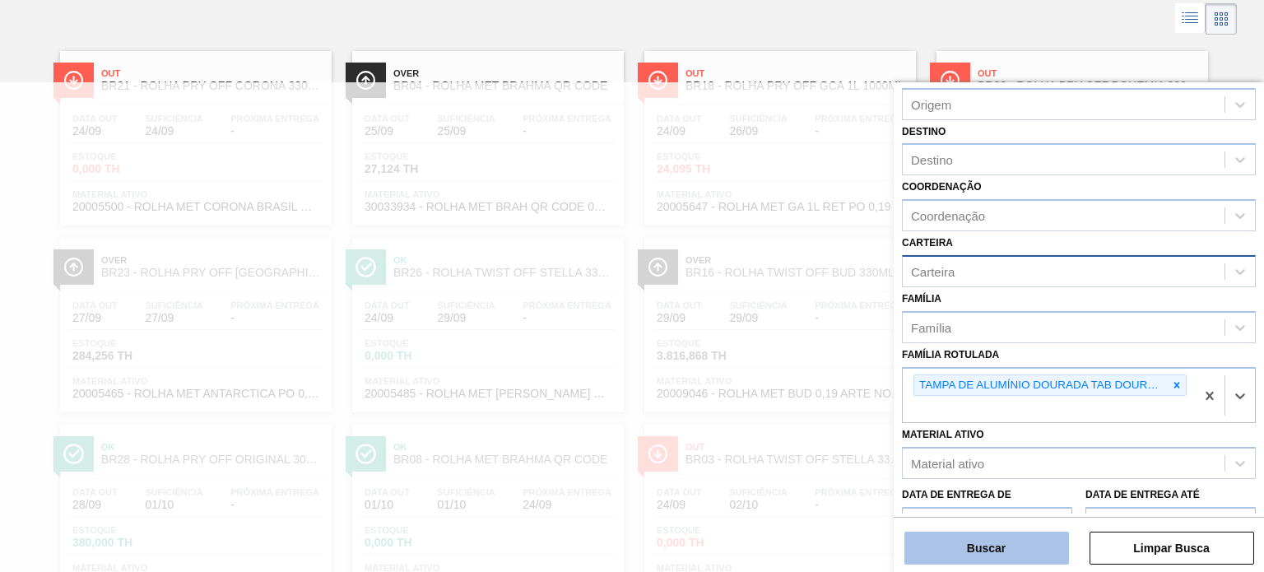
click at [981, 540] on button "Buscar" at bounding box center [987, 548] width 165 height 33
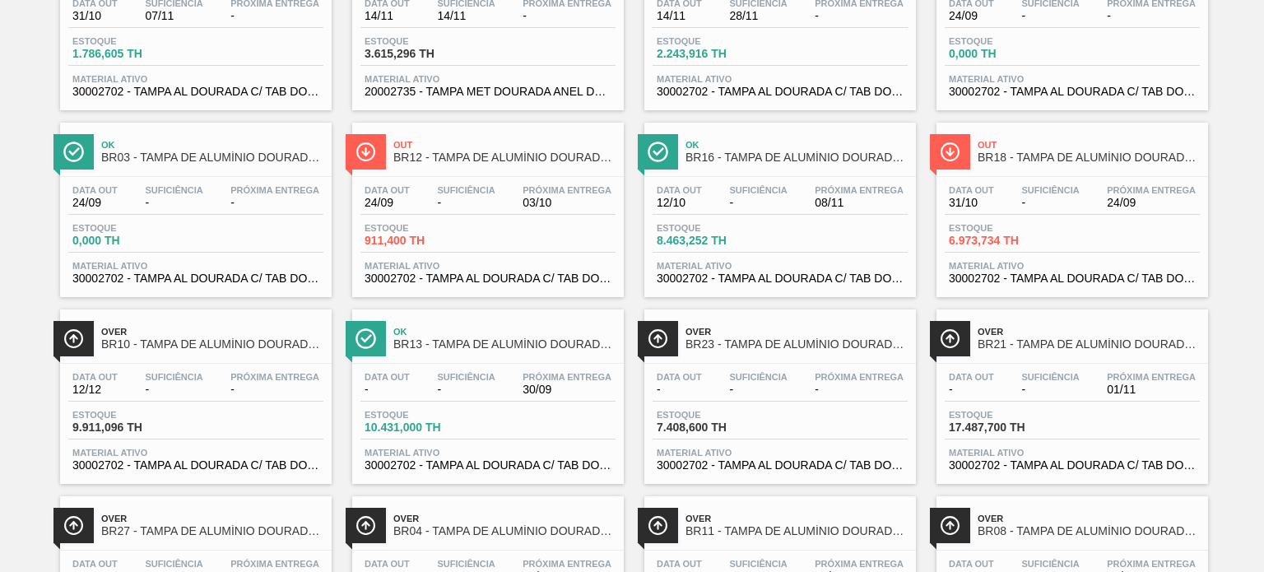
scroll to position [523, 0]
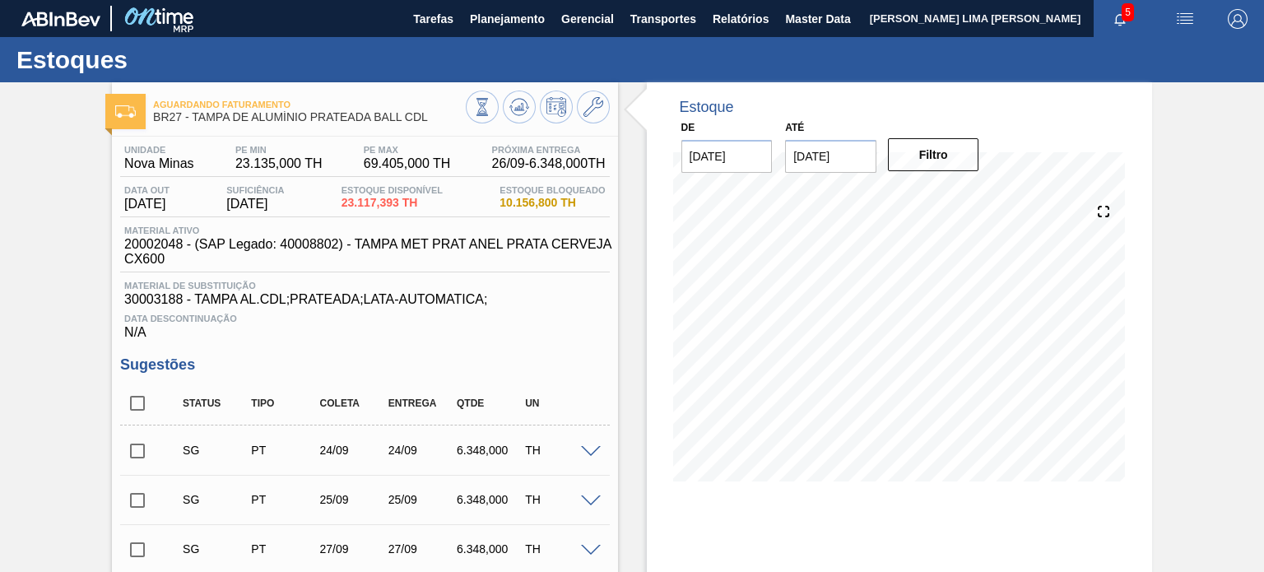
click at [843, 156] on input "08/10/2025" at bounding box center [830, 156] width 91 height 33
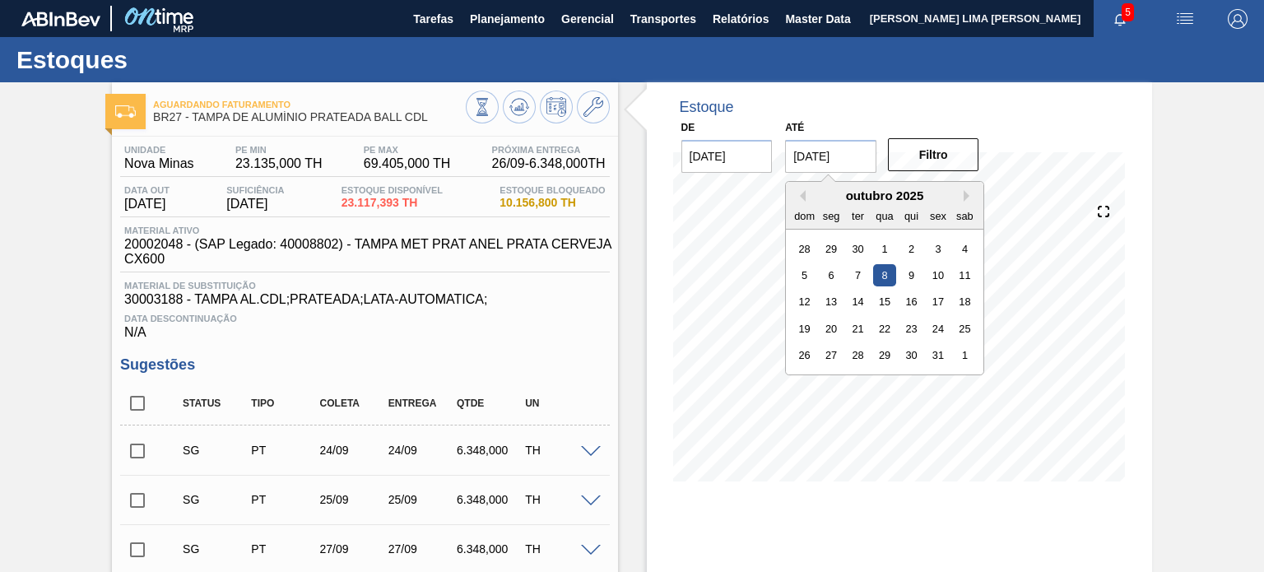
click at [961, 190] on div "outubro 2025" at bounding box center [885, 195] width 198 height 14
click at [966, 197] on button "Next Month" at bounding box center [970, 196] width 12 height 12
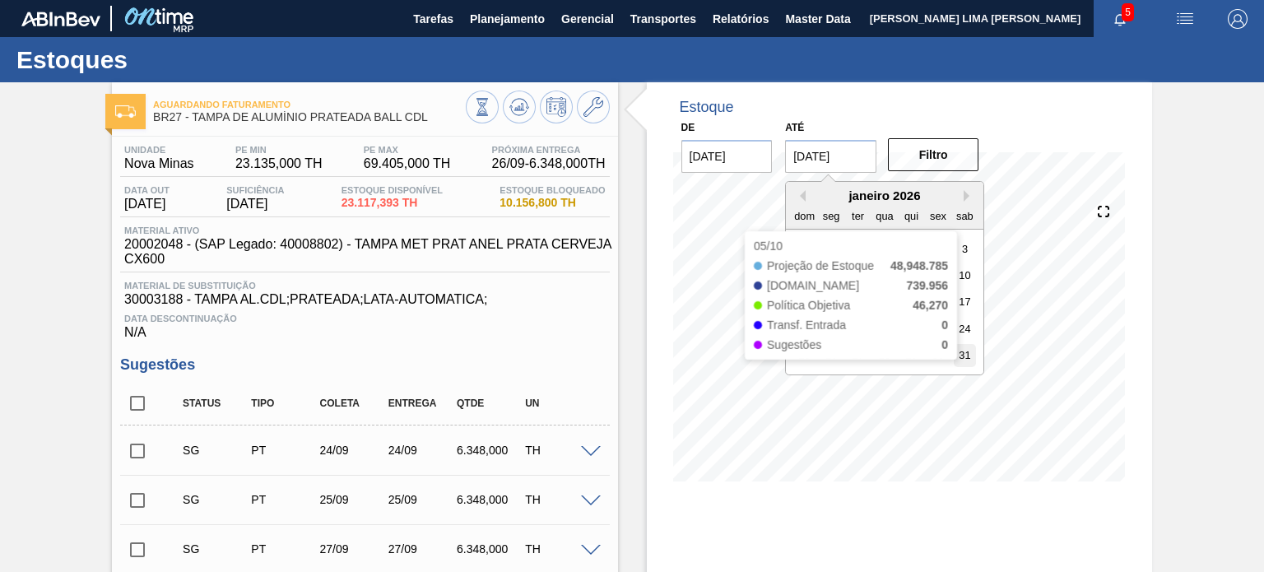
click at [968, 366] on div "31" at bounding box center [965, 355] width 22 height 22
type input "[DATE]"
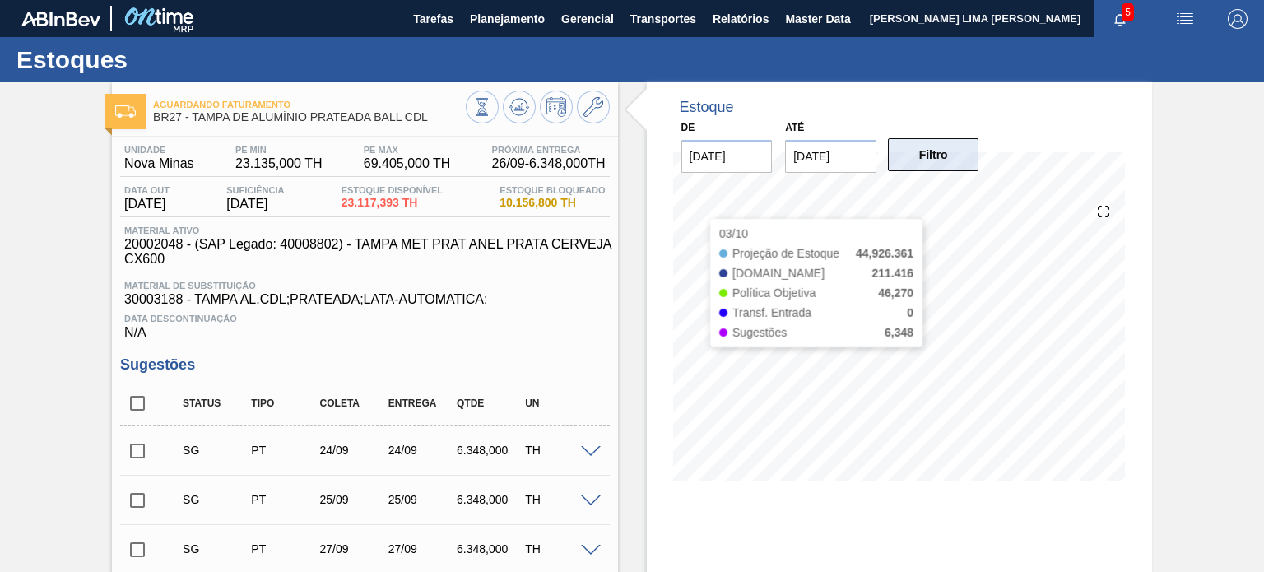
click at [932, 149] on button "Filtro" at bounding box center [933, 154] width 91 height 33
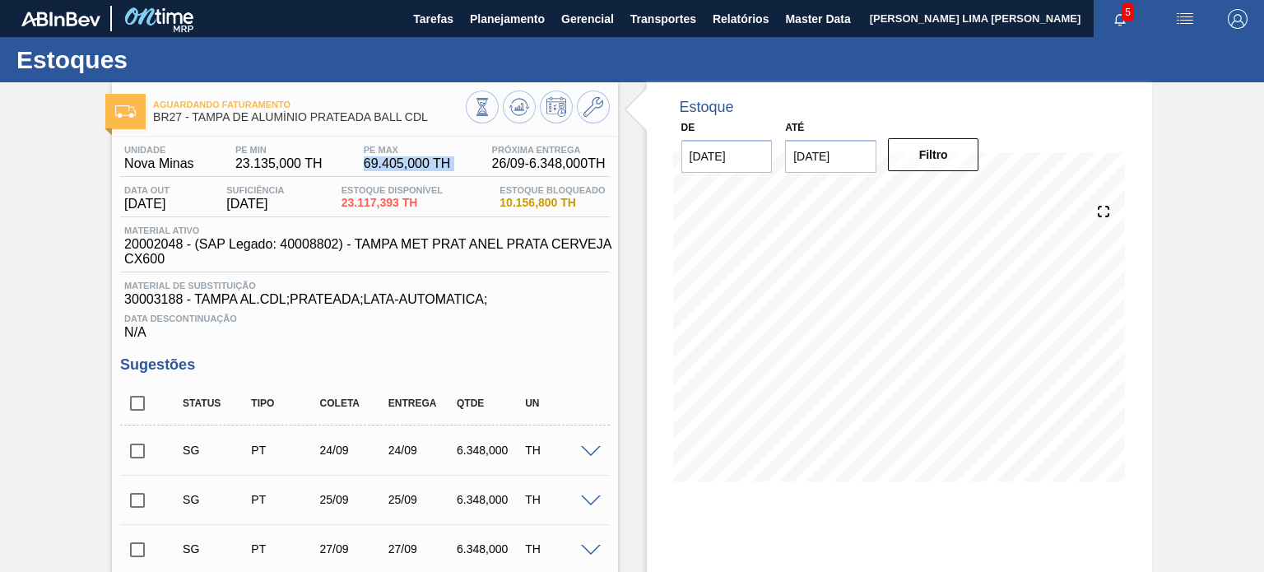
drag, startPoint x: 356, startPoint y: 163, endPoint x: 495, endPoint y: 154, distance: 139.4
click at [495, 154] on div "Unidade Nova Minas PE MIN 23.135,000 TH PE MAX 69.405,000 TH Próxima Entrega 26…" at bounding box center [364, 161] width 489 height 32
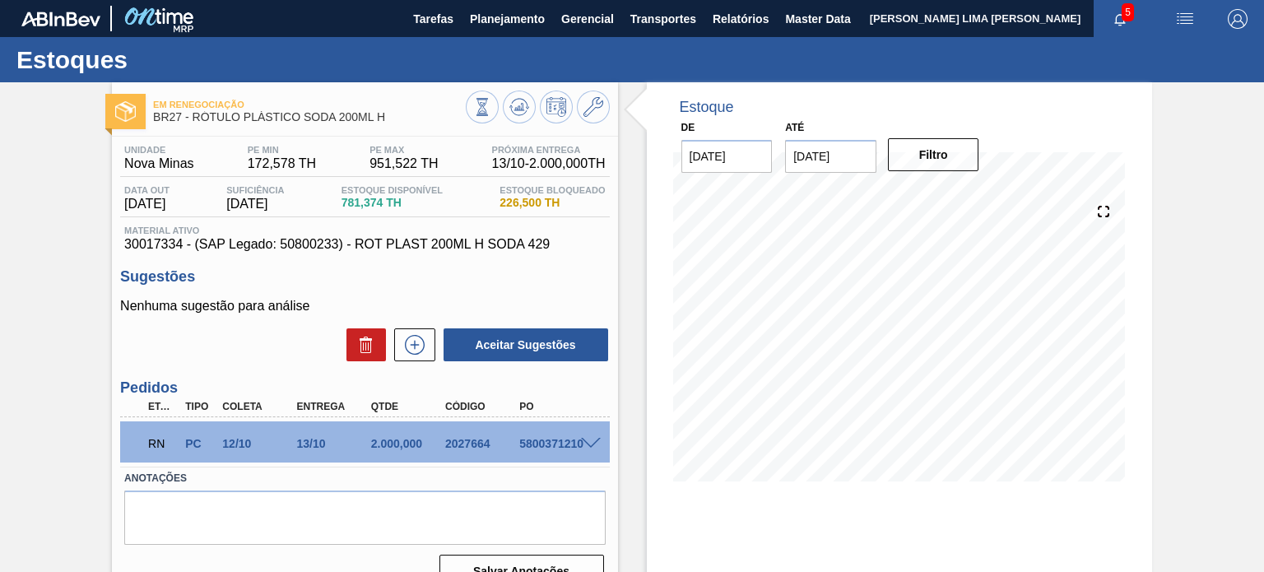
click at [588, 444] on span at bounding box center [591, 444] width 20 height 12
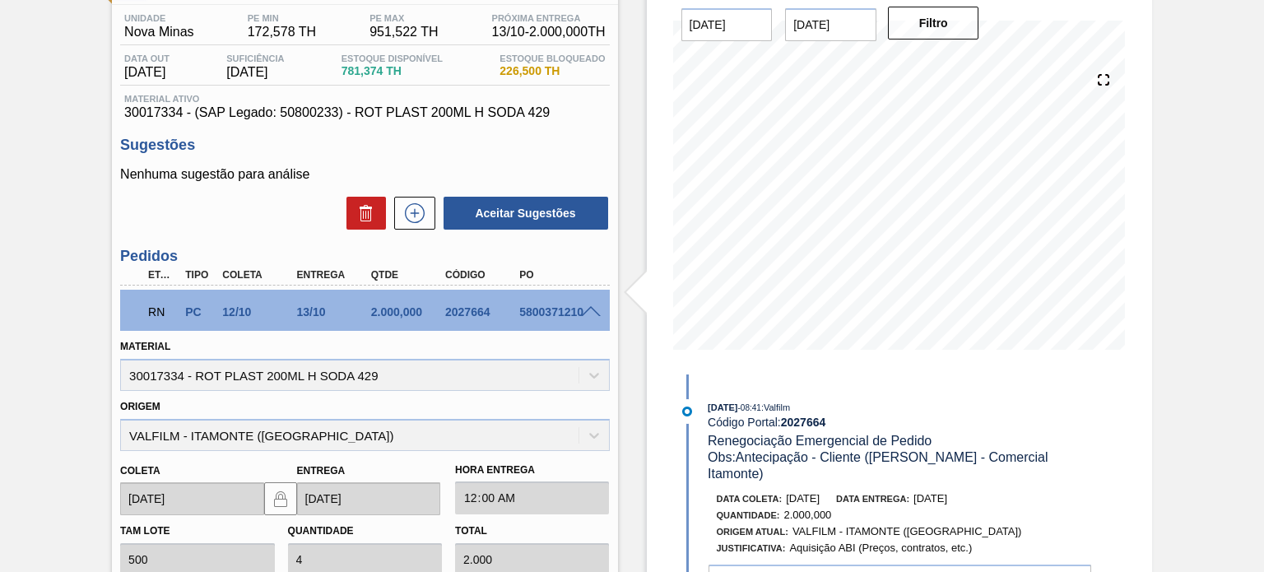
scroll to position [247, 0]
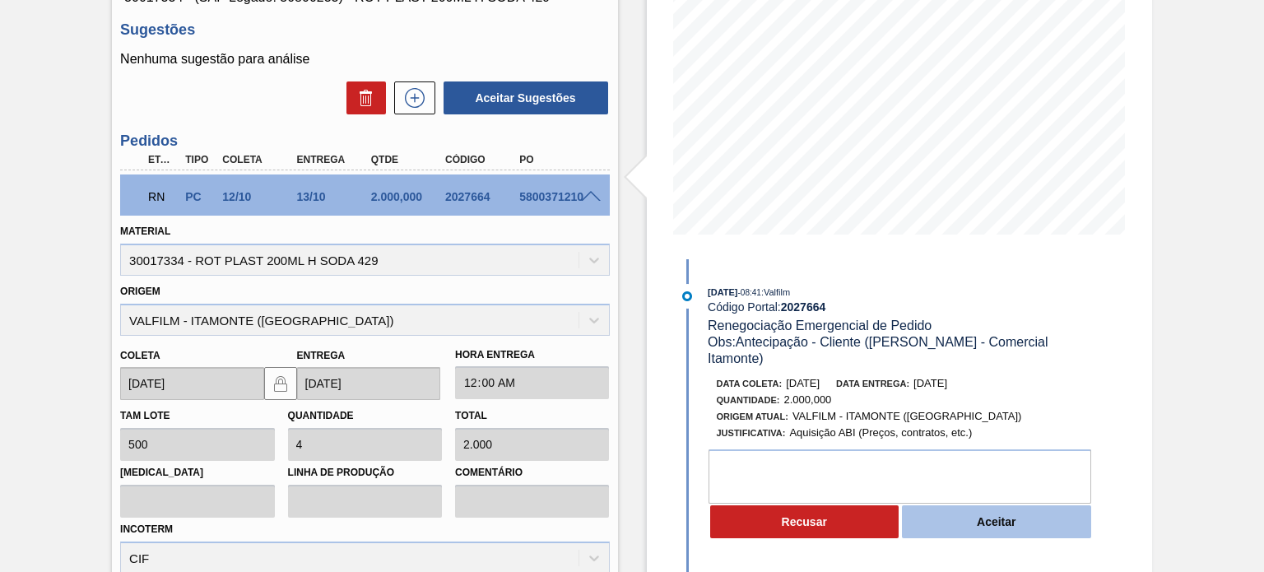
click at [987, 517] on button "Aceitar" at bounding box center [996, 521] width 189 height 33
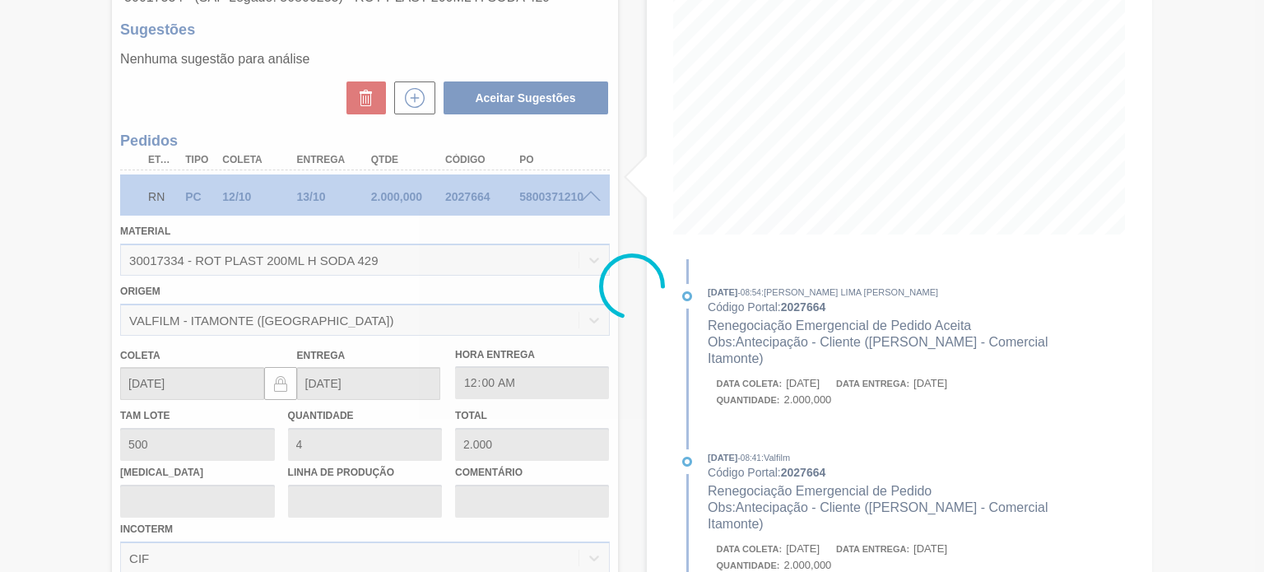
type input "Antecipação - Cliente ([PERSON_NAME] - Comercial Itamonte)"
type input "08/10/2025"
type input "[DATE]"
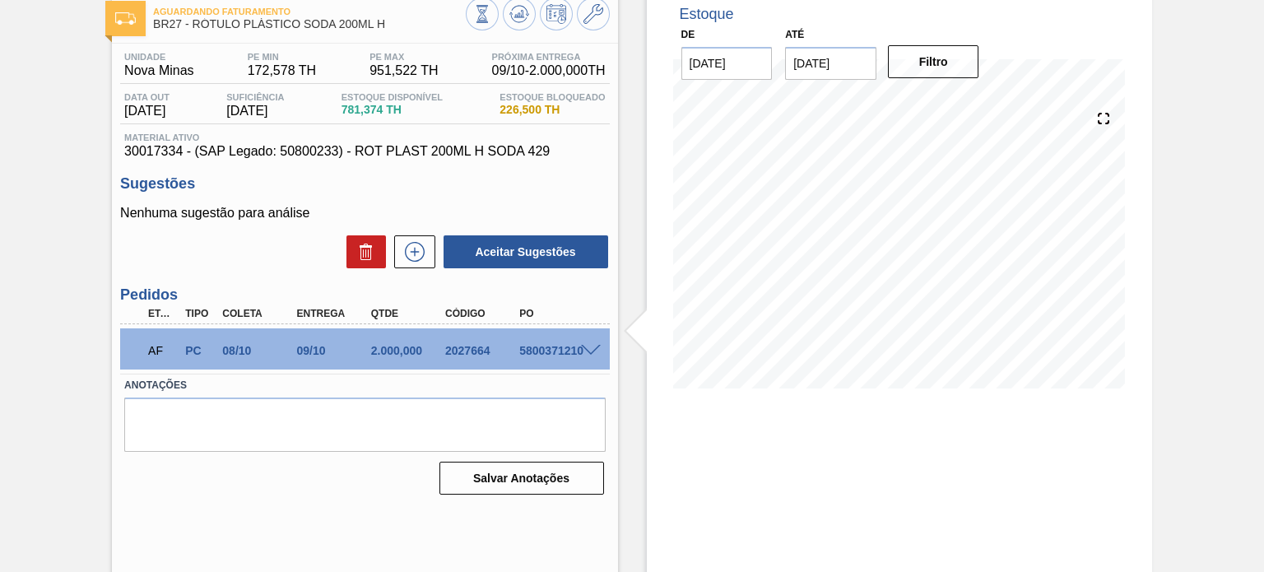
scroll to position [53, 0]
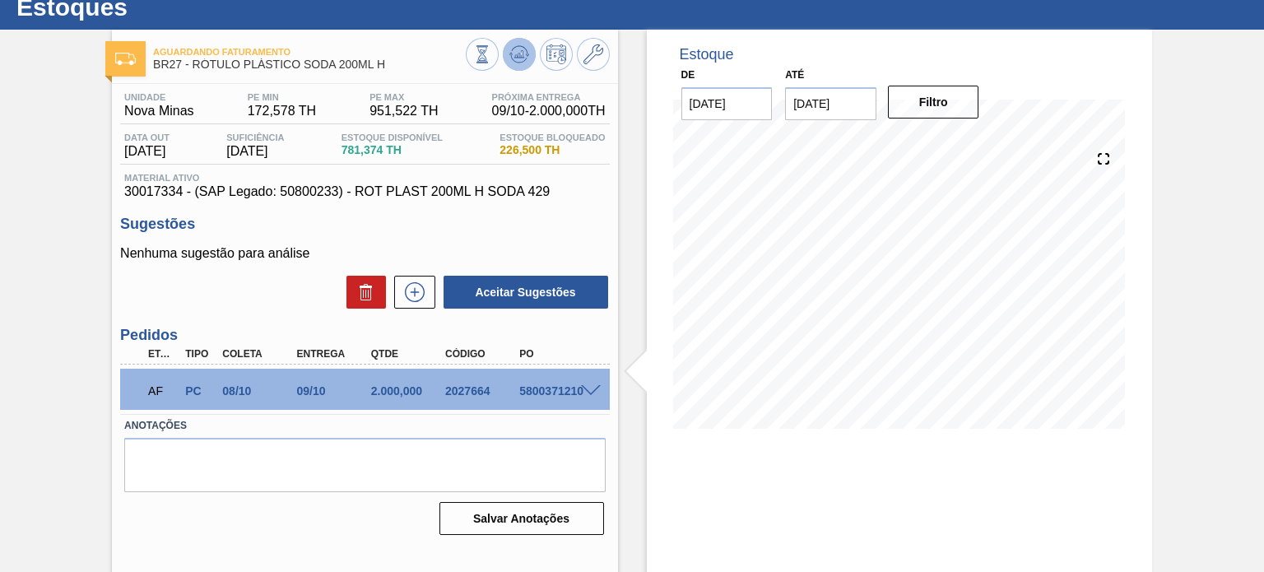
click at [512, 45] on icon at bounding box center [519, 54] width 20 height 20
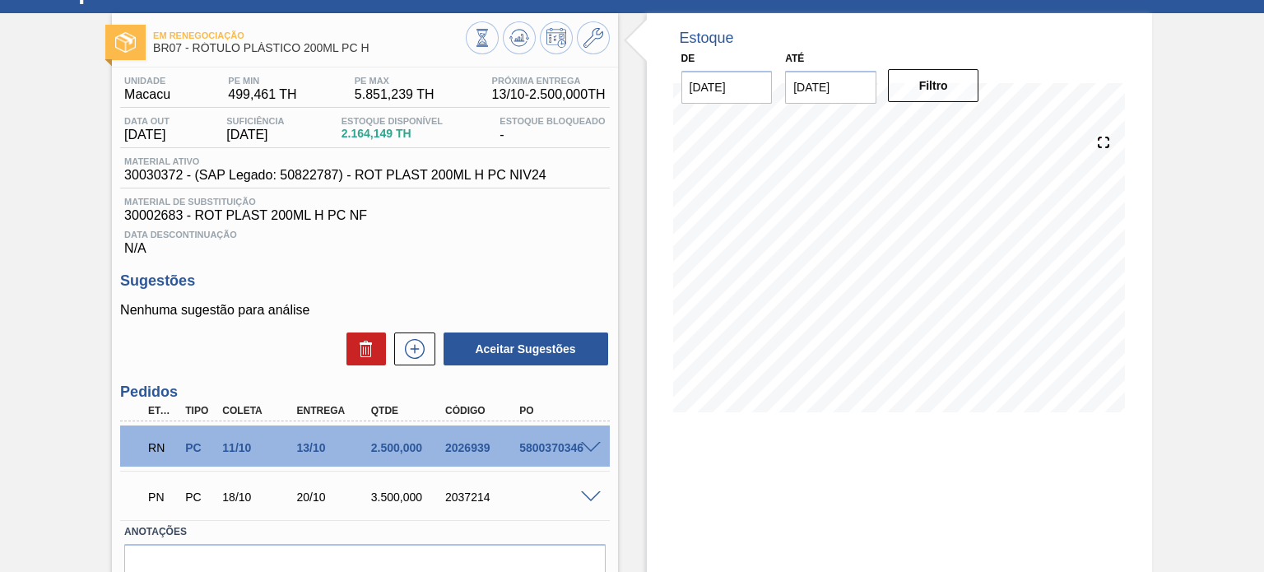
scroll to position [152, 0]
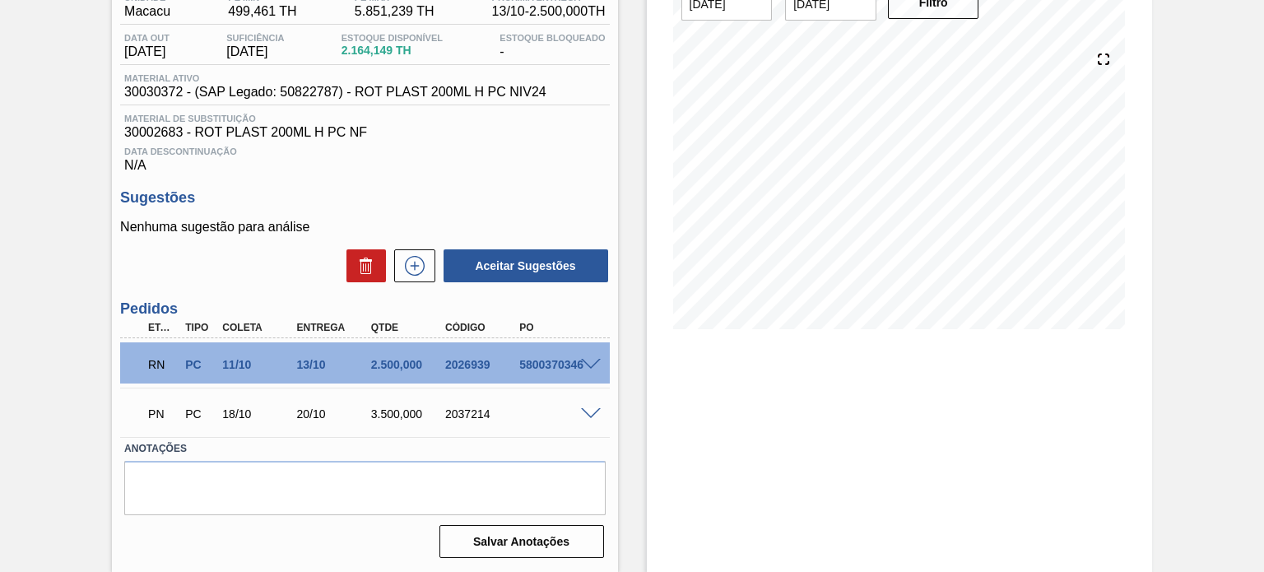
click at [599, 362] on span at bounding box center [591, 365] width 20 height 12
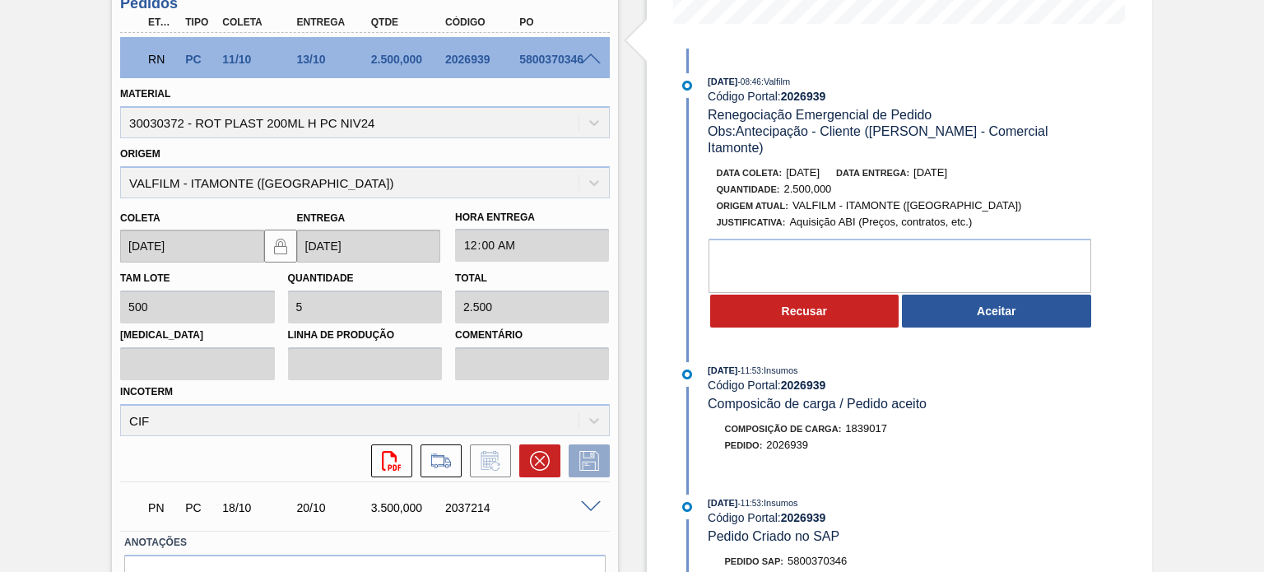
scroll to position [468, 0]
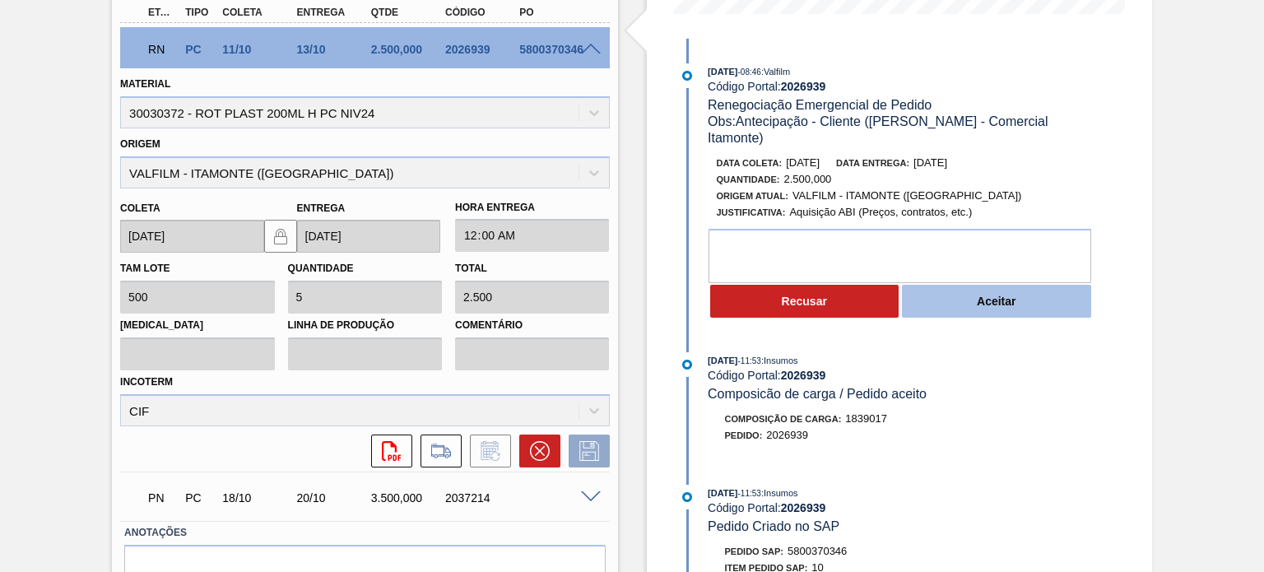
click at [975, 286] on button "Aceitar" at bounding box center [996, 301] width 189 height 33
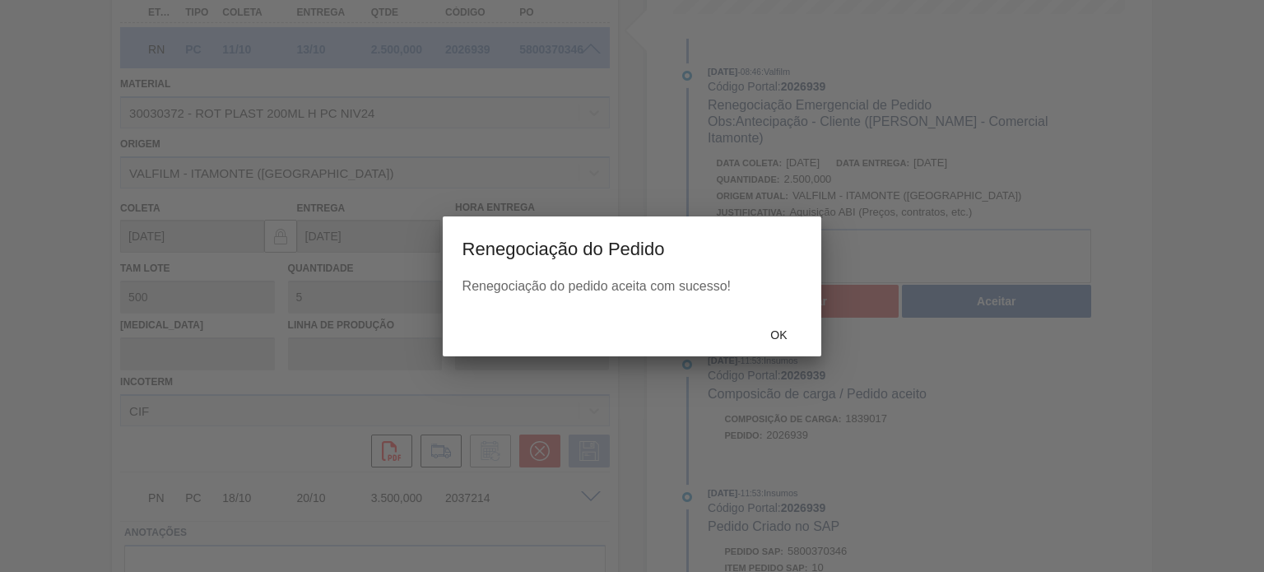
type input "Antecipação - Cliente ([PERSON_NAME] - Comercial Itamonte)"
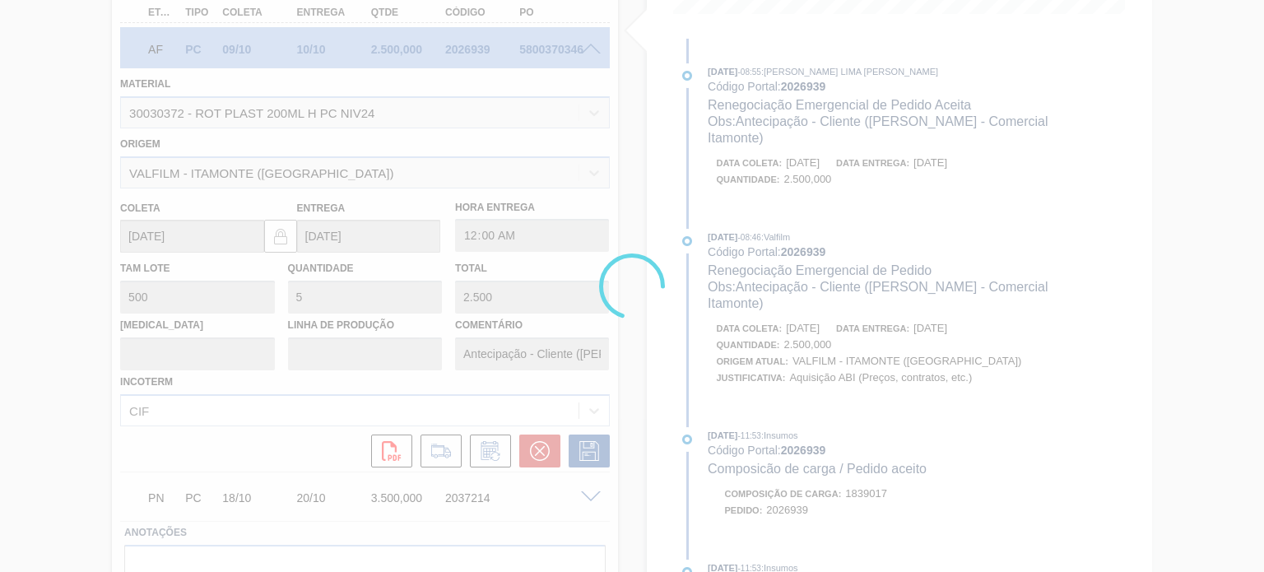
type input "[DATE]"
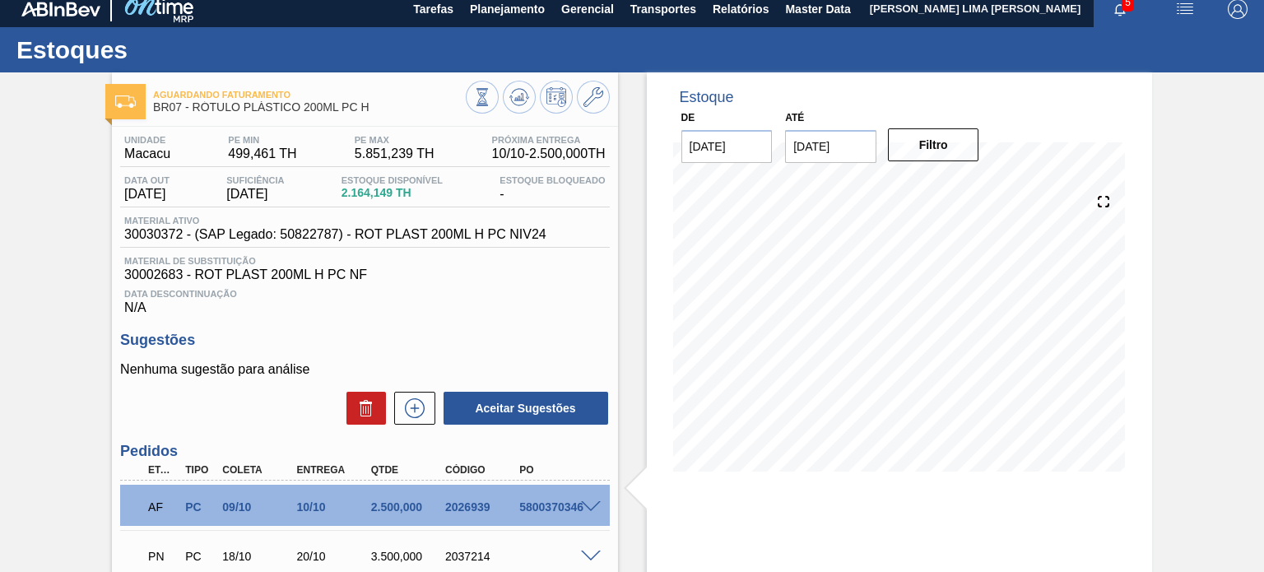
scroll to position [0, 0]
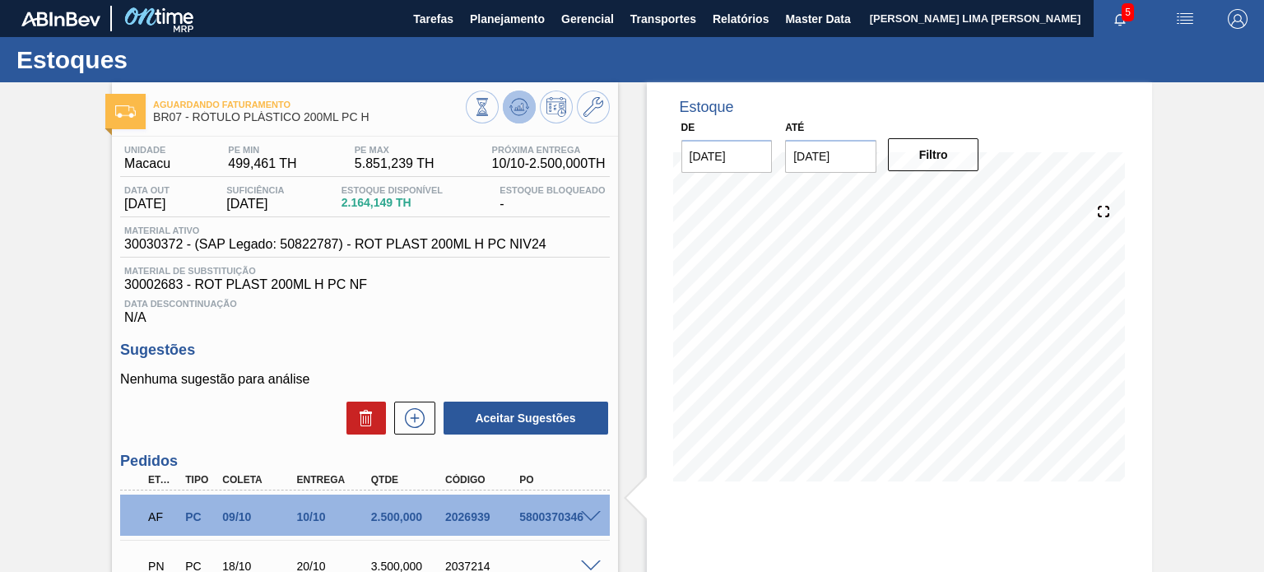
click at [509, 99] on icon at bounding box center [519, 107] width 20 height 20
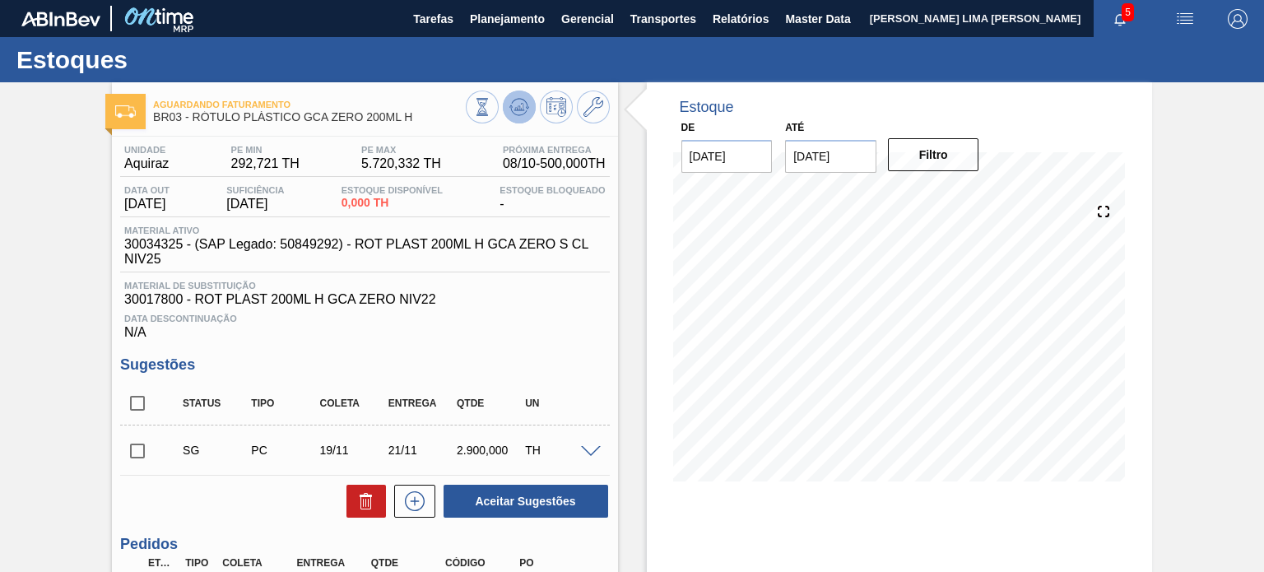
click at [513, 105] on icon at bounding box center [519, 107] width 20 height 20
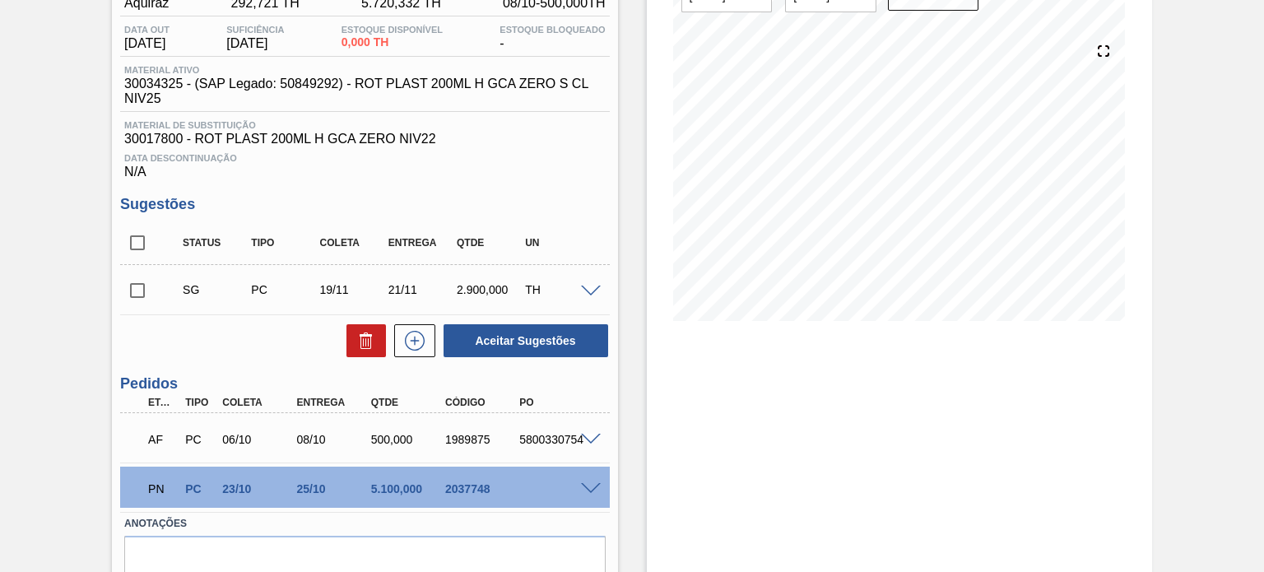
scroll to position [235, 0]
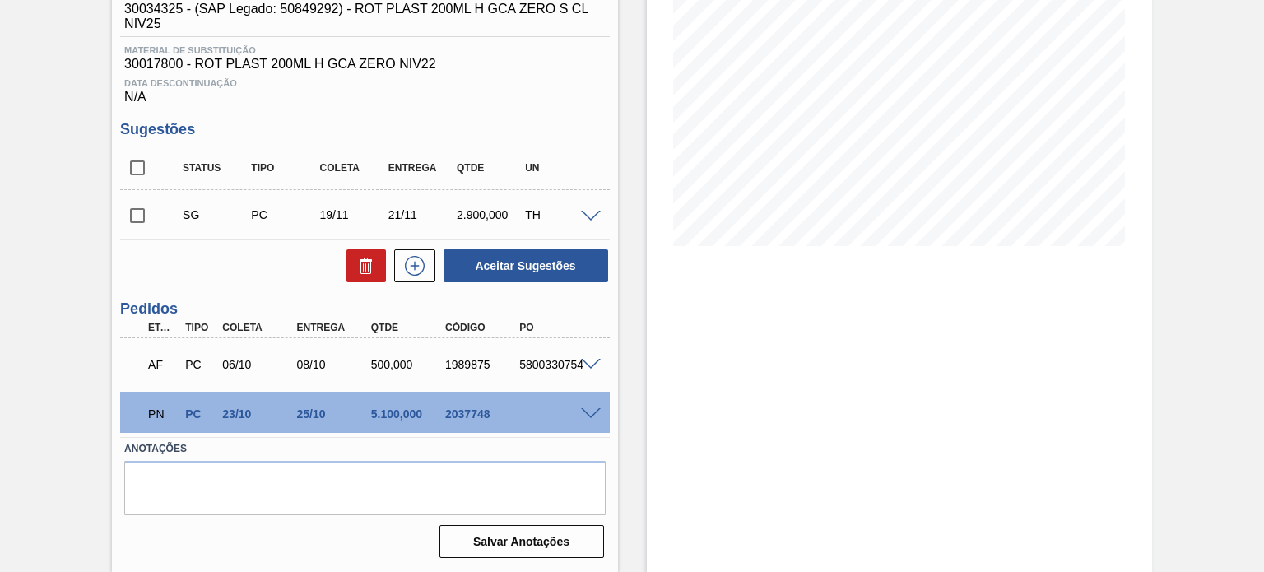
click at [602, 420] on div "PN PC 23/10 25/10 5.100,000 2037748" at bounding box center [364, 412] width 489 height 41
click at [591, 413] on span at bounding box center [591, 414] width 20 height 12
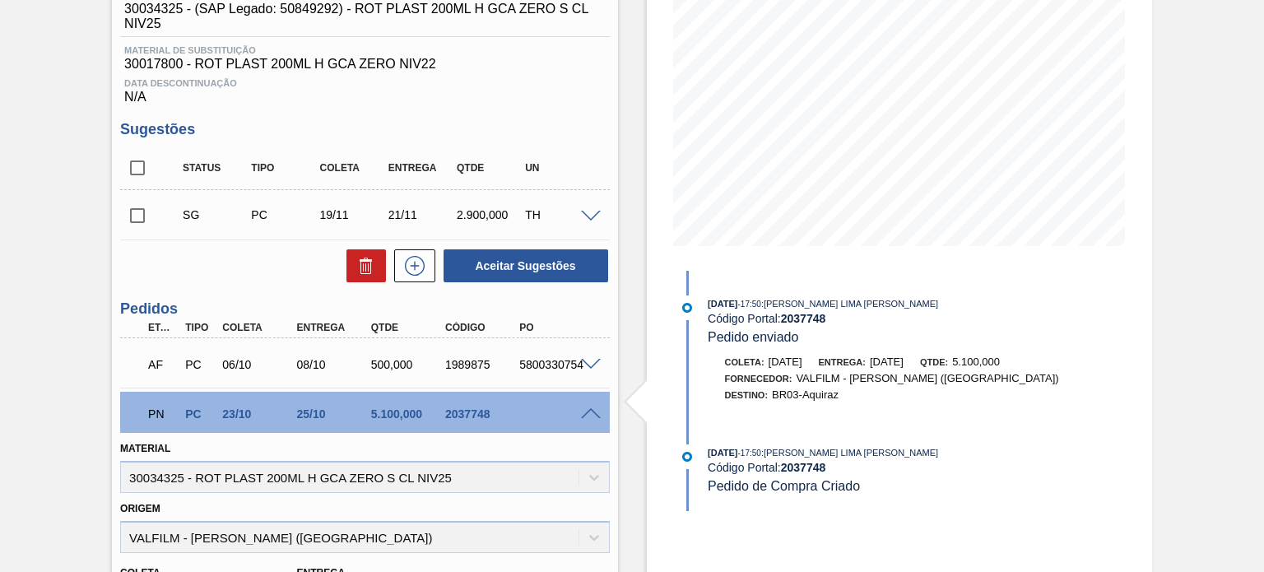
click at [591, 411] on span at bounding box center [591, 414] width 20 height 12
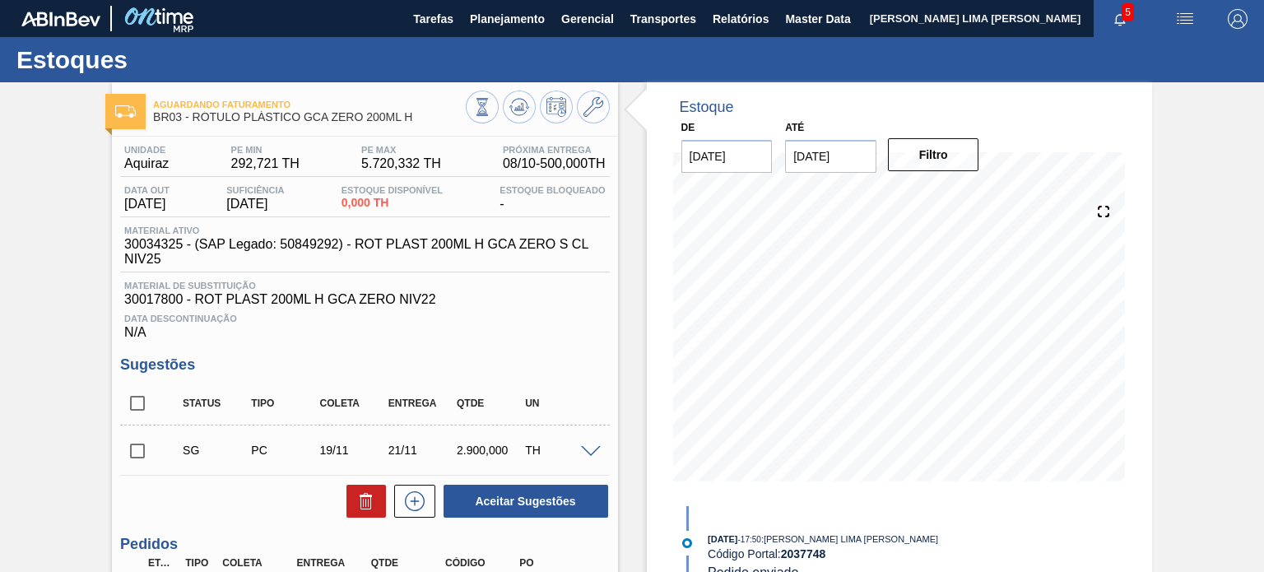
scroll to position [235, 0]
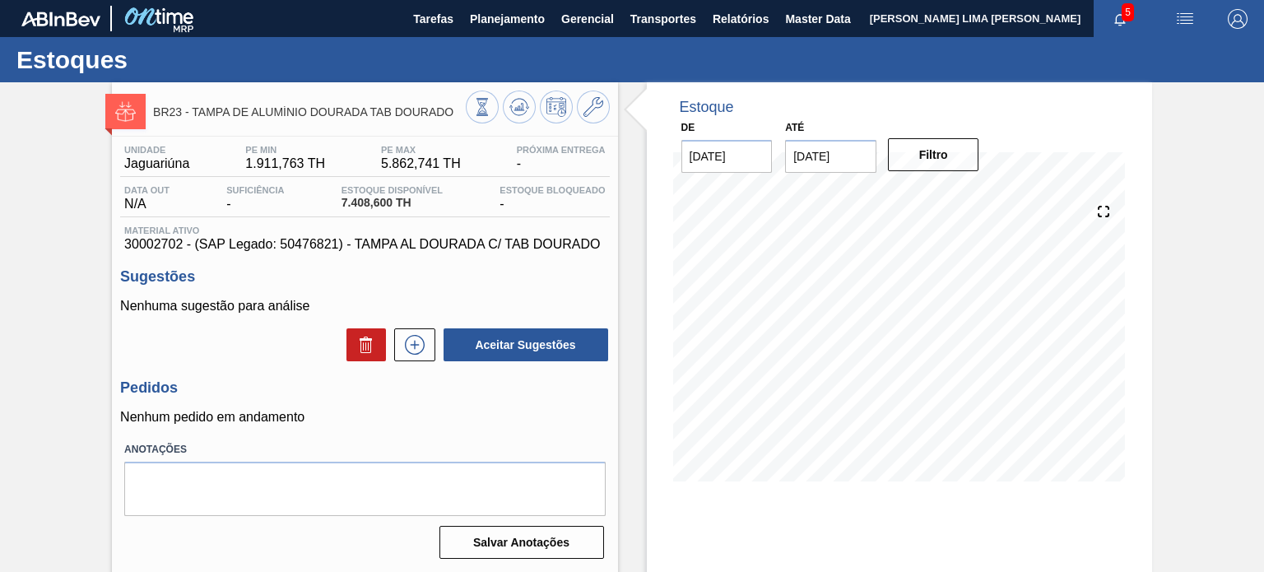
click at [567, 246] on span "30002702 - (SAP Legado: 50476821) - TAMPA AL DOURADA C/ TAB DOURADO" at bounding box center [364, 244] width 481 height 15
